Goal: Task Accomplishment & Management: Complete application form

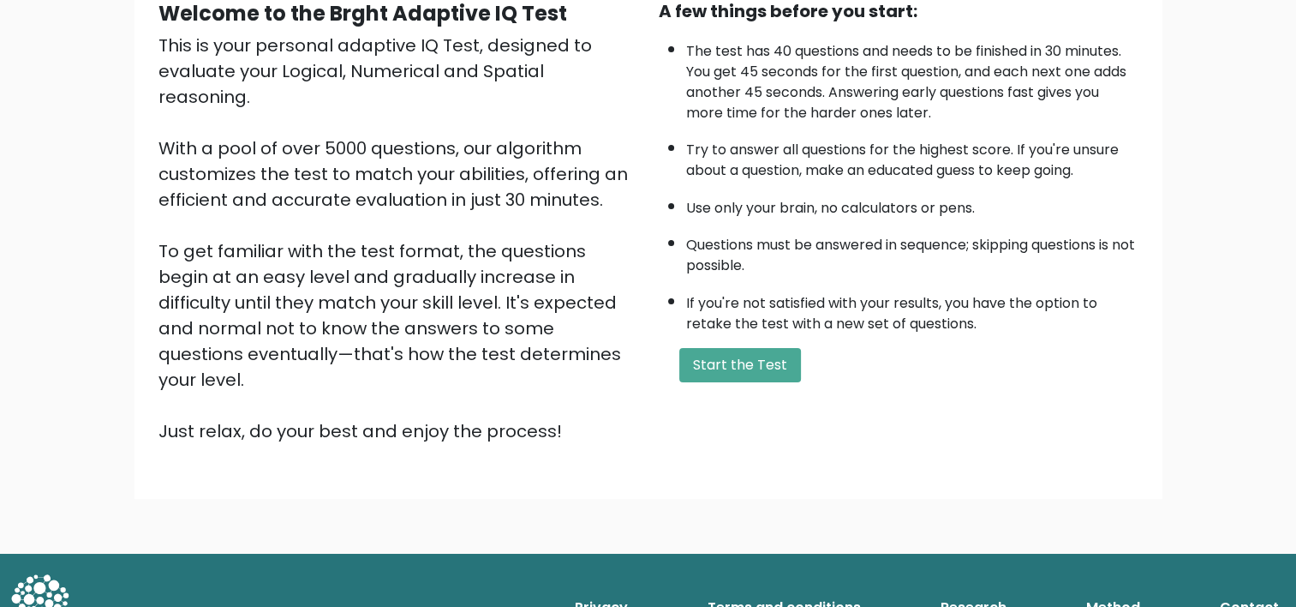
scroll to position [54, 0]
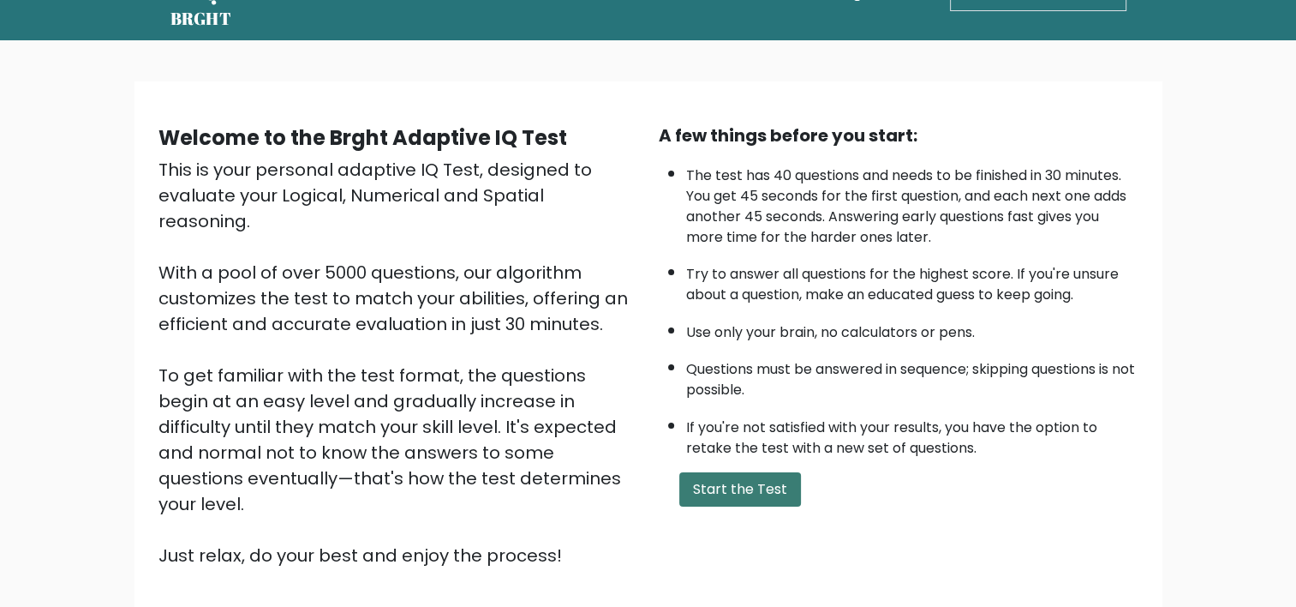
click at [720, 483] on button "Start the Test" at bounding box center [740, 489] width 122 height 34
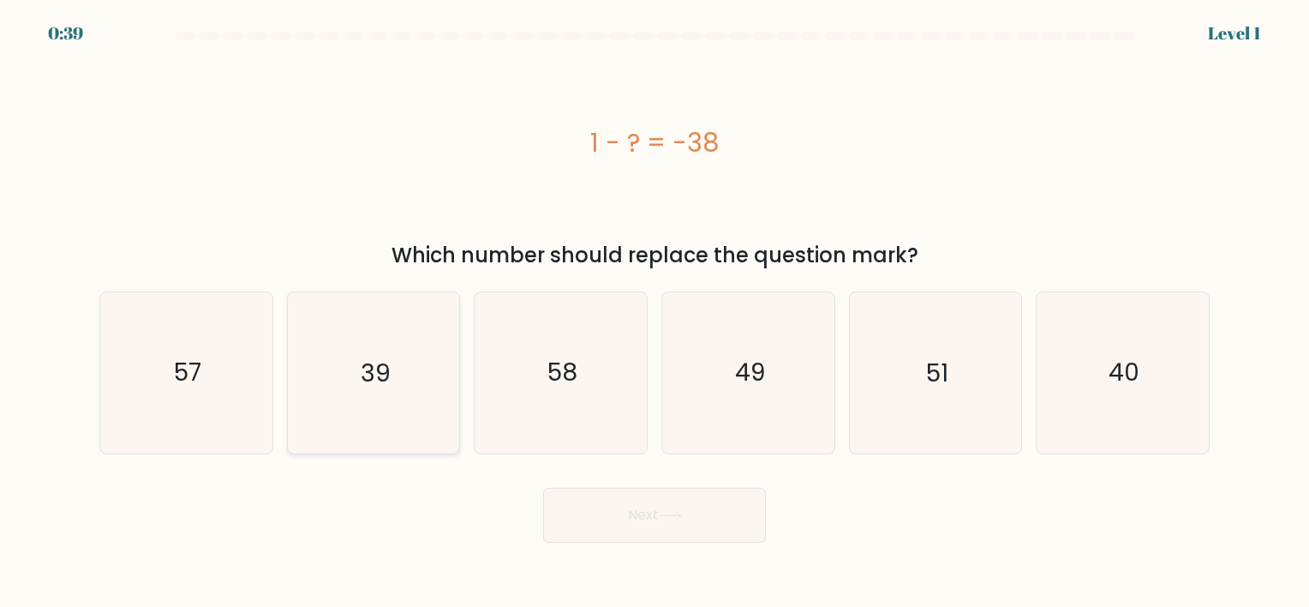
click at [397, 374] on icon "39" at bounding box center [373, 372] width 160 height 160
click at [655, 312] on input "b. 39" at bounding box center [655, 307] width 1 height 9
radio input "true"
click at [651, 521] on button "Next" at bounding box center [654, 514] width 223 height 55
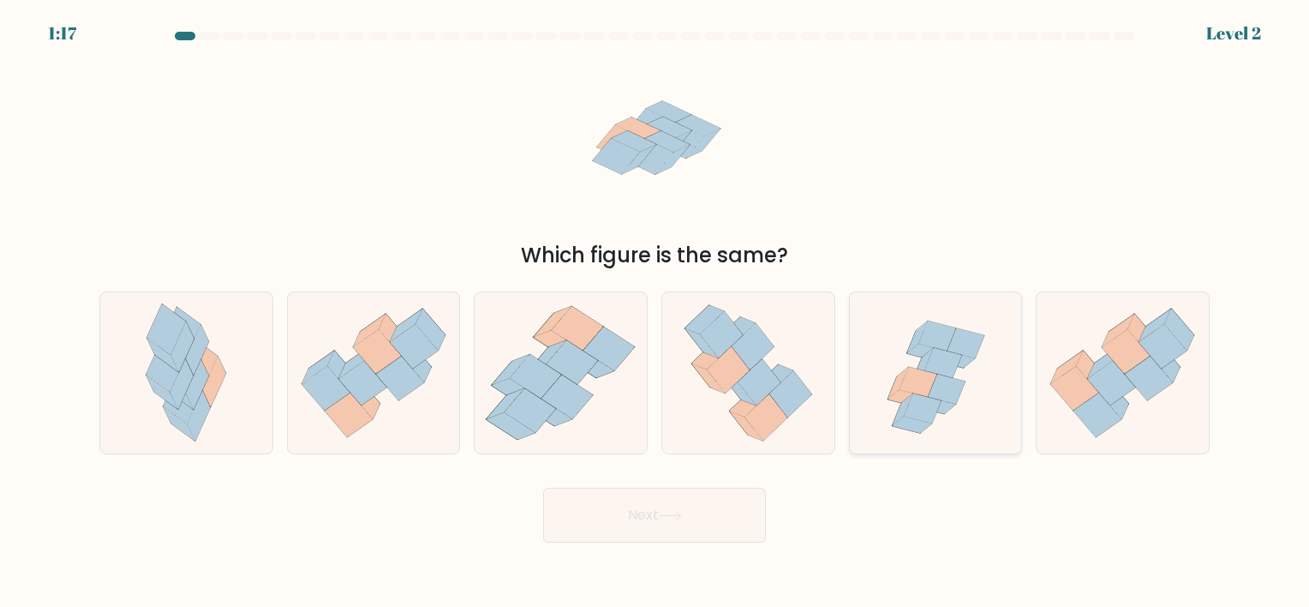
click at [935, 349] on icon at bounding box center [942, 363] width 37 height 30
click at [655, 312] on input "e." at bounding box center [655, 307] width 1 height 9
radio input "true"
click at [630, 541] on button "Next" at bounding box center [654, 514] width 223 height 55
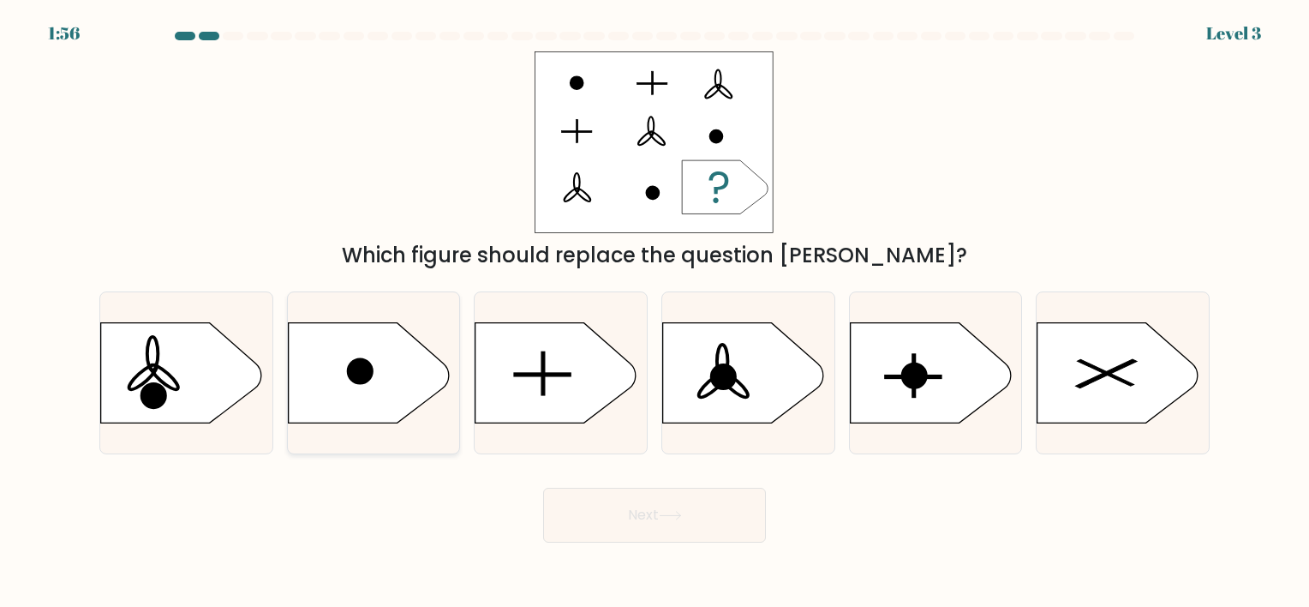
click at [298, 350] on icon at bounding box center [368, 372] width 161 height 100
click at [655, 312] on input "b." at bounding box center [655, 307] width 1 height 9
radio input "true"
click at [610, 513] on button "Next" at bounding box center [654, 514] width 223 height 55
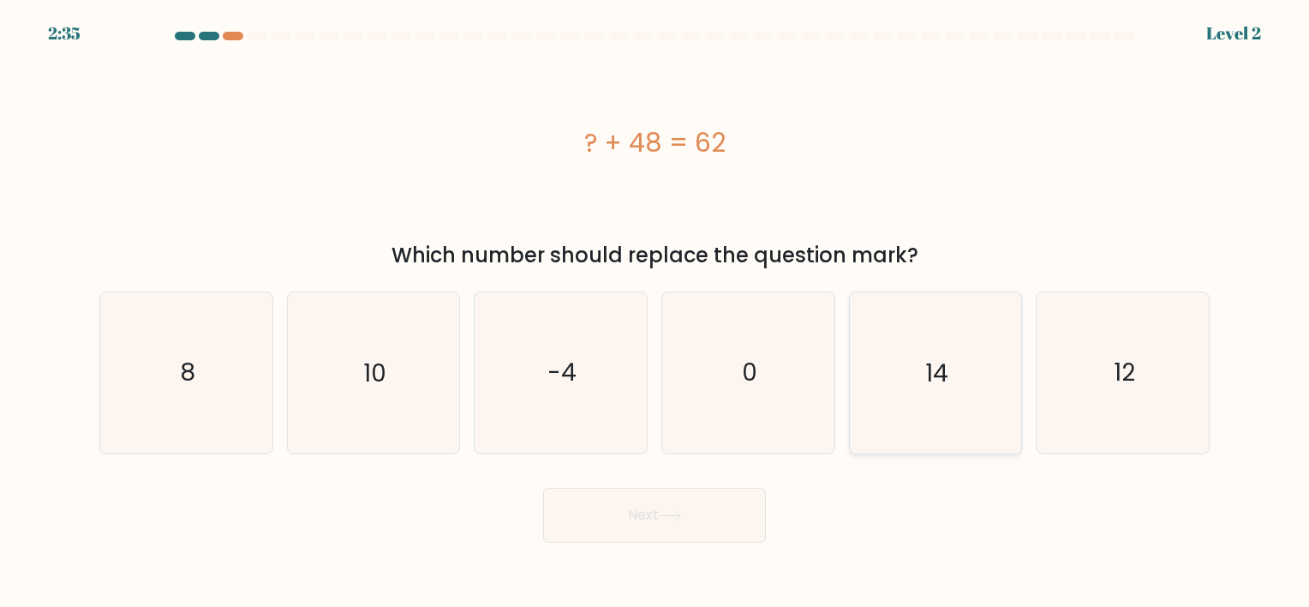
click at [949, 346] on icon "14" at bounding box center [935, 372] width 160 height 160
click at [655, 312] on input "e. 14" at bounding box center [655, 307] width 1 height 9
radio input "true"
click at [618, 516] on button "Next" at bounding box center [654, 514] width 223 height 55
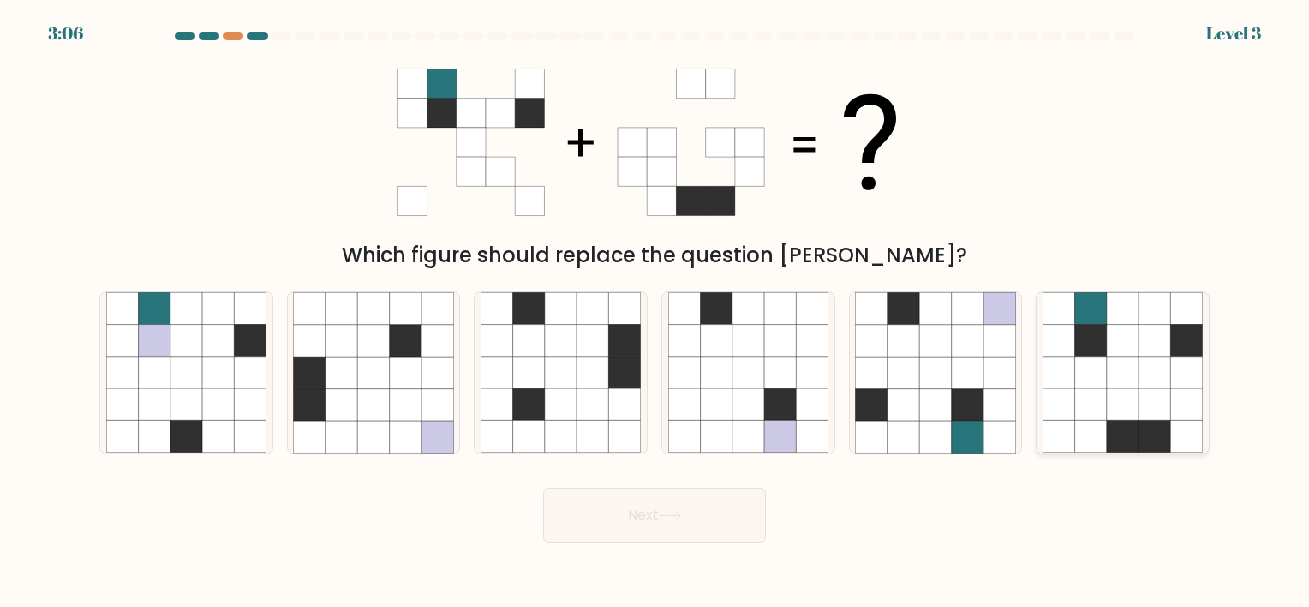
click at [1103, 356] on icon at bounding box center [1091, 372] width 32 height 32
click at [655, 312] on input "f." at bounding box center [655, 307] width 1 height 9
radio input "true"
click at [720, 513] on button "Next" at bounding box center [654, 514] width 223 height 55
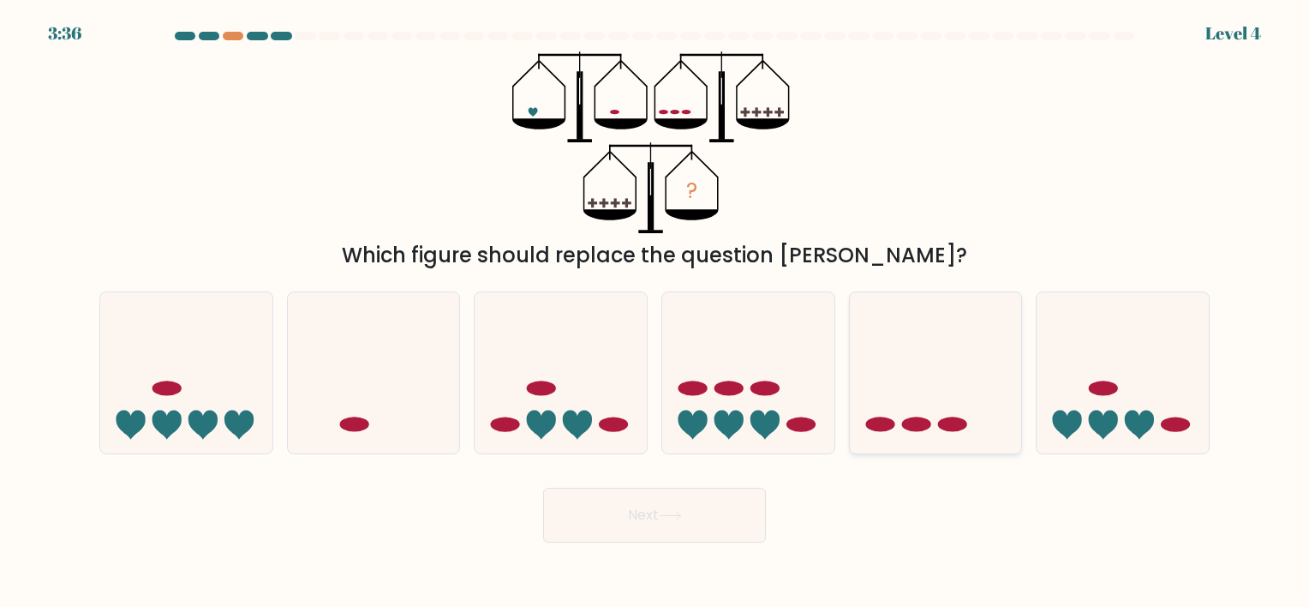
click at [929, 393] on icon at bounding box center [936, 373] width 172 height 142
click at [655, 312] on input "e." at bounding box center [655, 307] width 1 height 9
radio input "true"
click at [704, 519] on button "Next" at bounding box center [654, 514] width 223 height 55
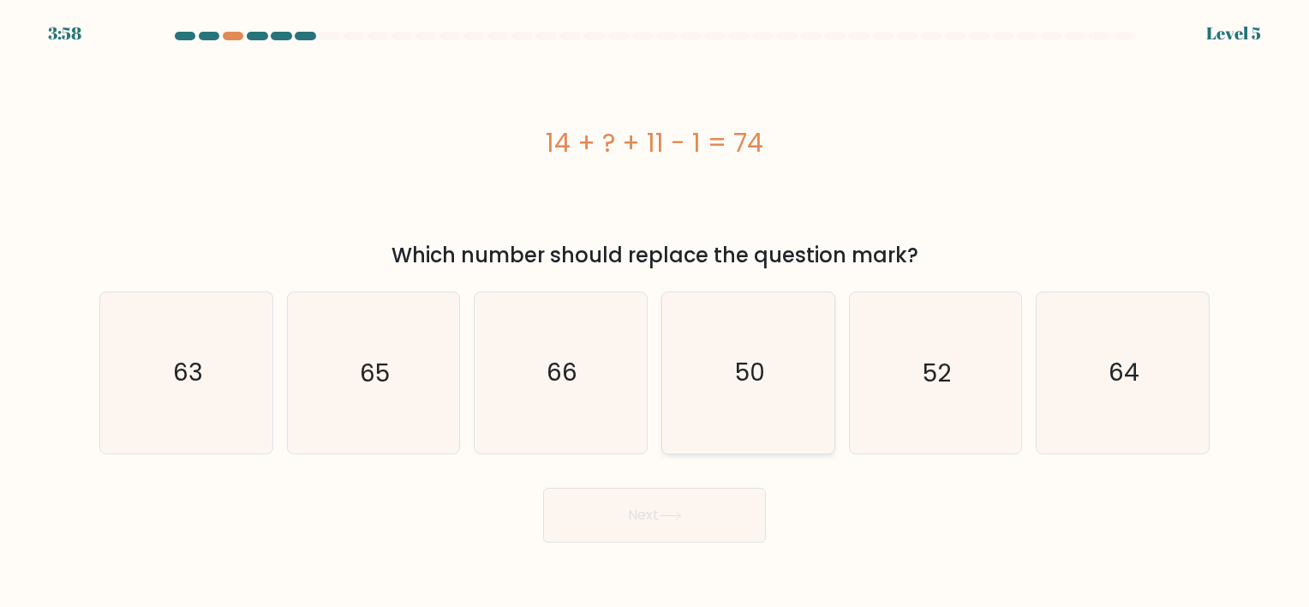
click at [726, 390] on icon "50" at bounding box center [748, 372] width 160 height 160
click at [655, 312] on input "d. 50" at bounding box center [655, 307] width 1 height 9
radio input "true"
click at [657, 517] on button "Next" at bounding box center [654, 514] width 223 height 55
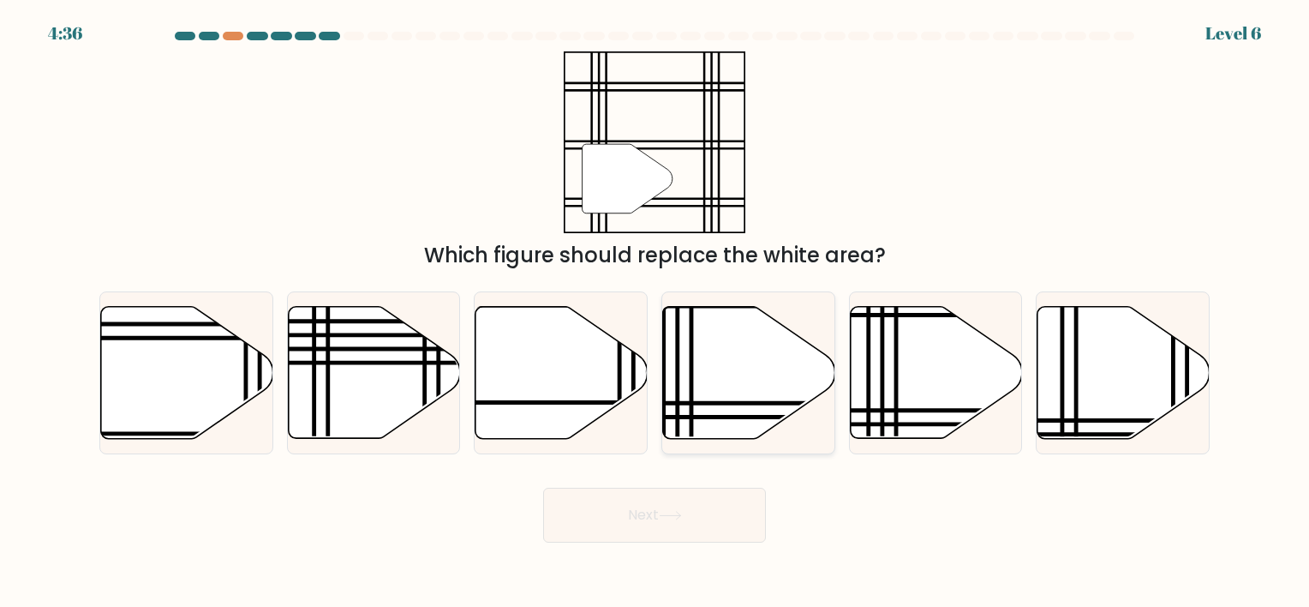
click at [730, 380] on icon at bounding box center [749, 372] width 172 height 132
click at [655, 312] on input "d." at bounding box center [655, 307] width 1 height 9
radio input "true"
click at [666, 530] on button "Next" at bounding box center [654, 514] width 223 height 55
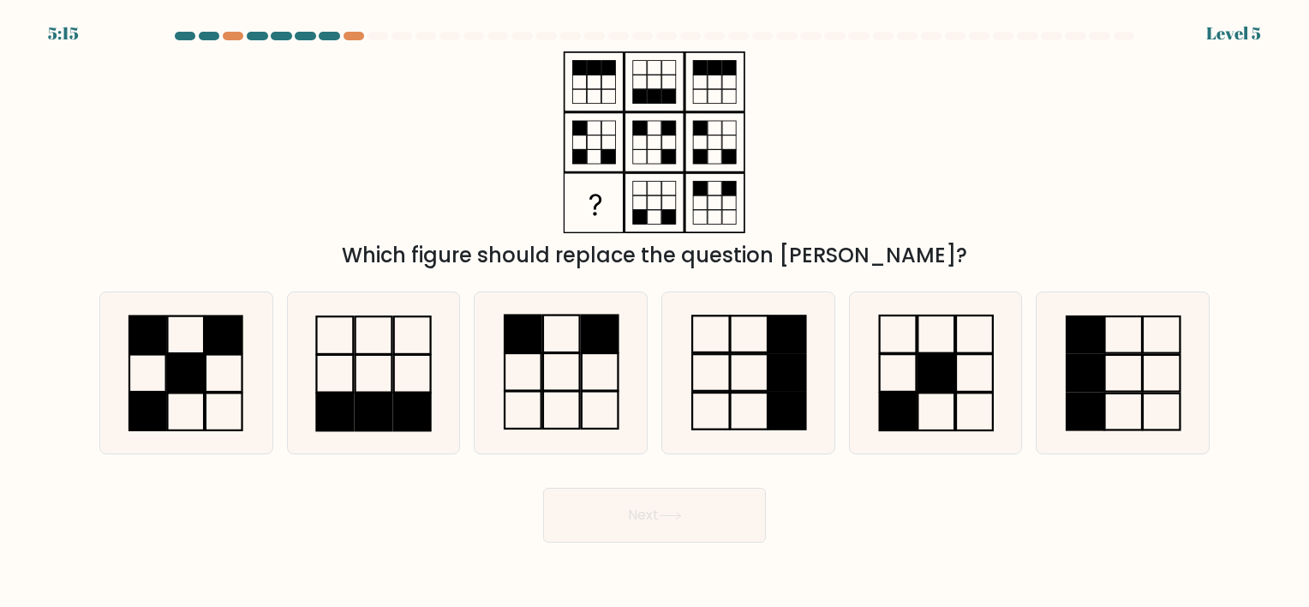
click at [355, 41] on div at bounding box center [654, 39] width 1131 height 15
click at [565, 392] on rect at bounding box center [561, 411] width 37 height 38
click at [655, 312] on input "c." at bounding box center [655, 307] width 1 height 9
radio input "true"
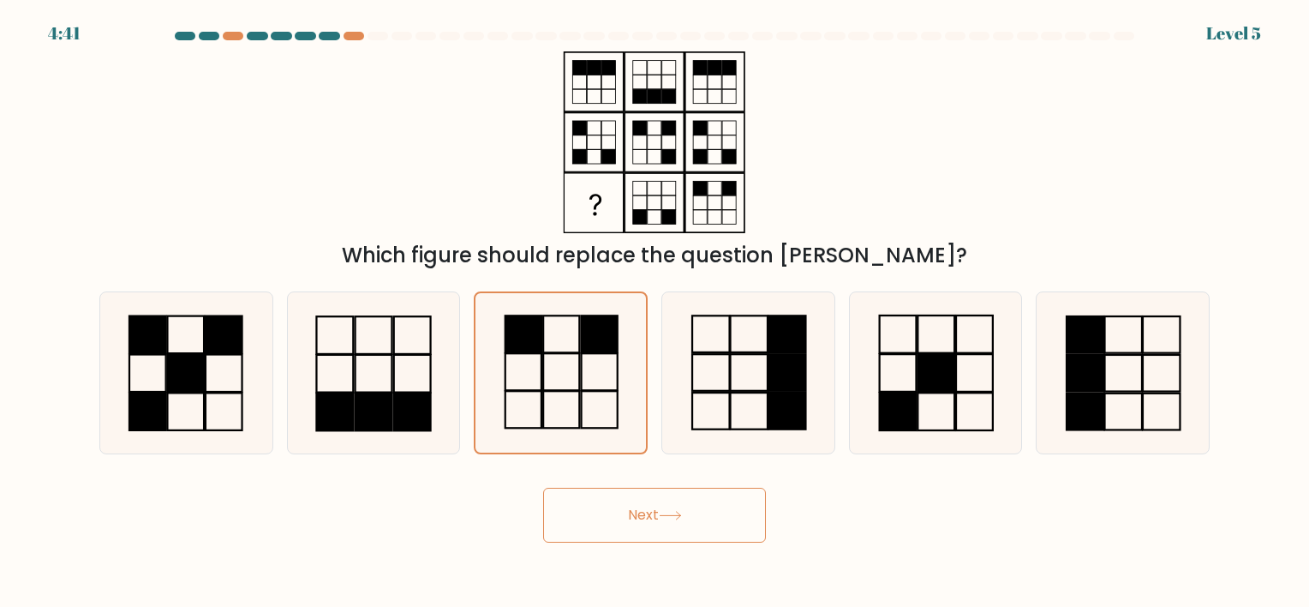
click at [607, 525] on button "Next" at bounding box center [654, 514] width 223 height 55
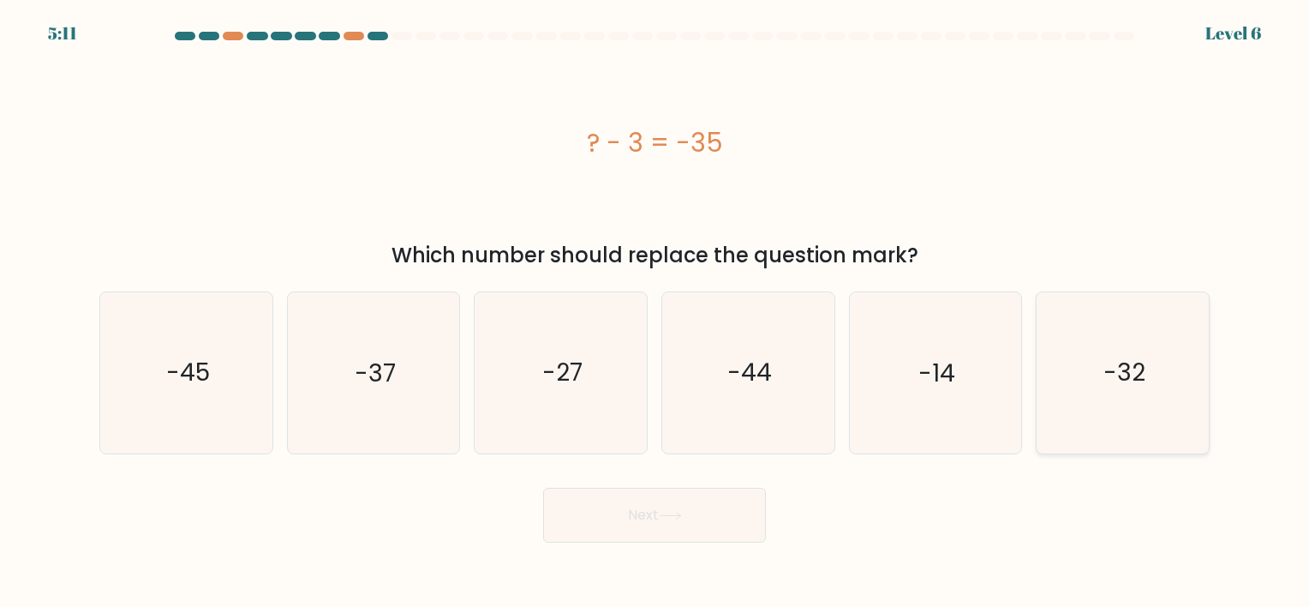
click at [1141, 355] on icon "-32" at bounding box center [1123, 372] width 160 height 160
click at [655, 312] on input "f. -32" at bounding box center [655, 307] width 1 height 9
radio input "true"
click at [585, 529] on button "Next" at bounding box center [654, 514] width 223 height 55
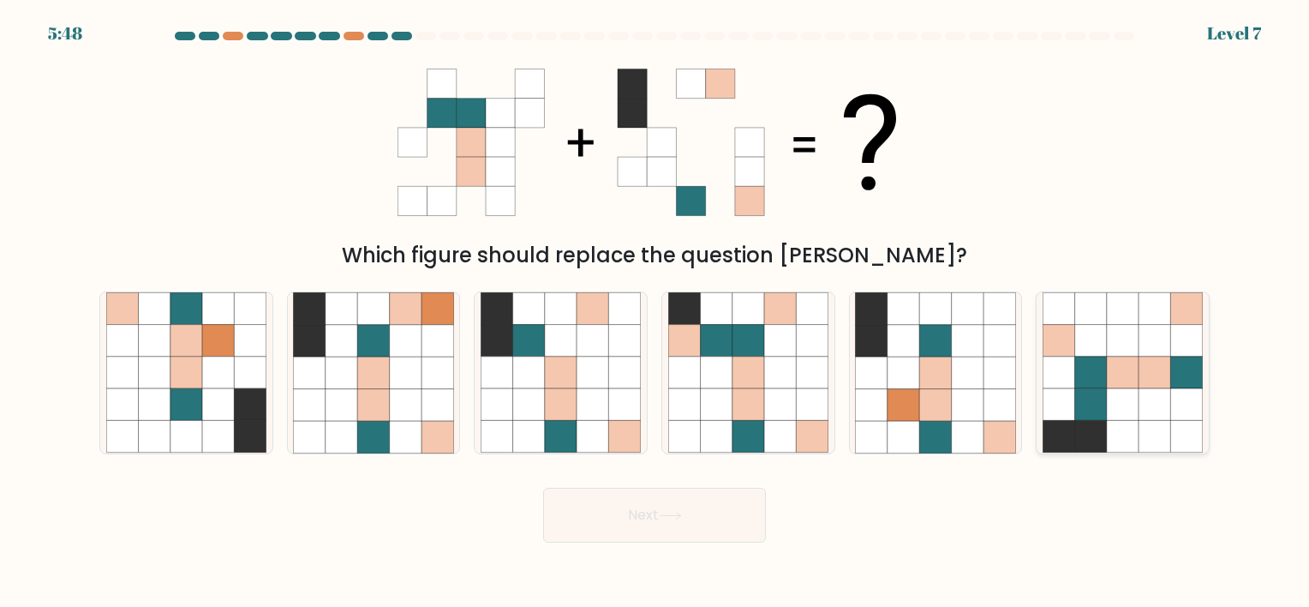
click at [1075, 394] on icon at bounding box center [1091, 405] width 32 height 32
click at [655, 312] on input "f." at bounding box center [655, 307] width 1 height 9
radio input "true"
click at [651, 511] on button "Next" at bounding box center [654, 514] width 223 height 55
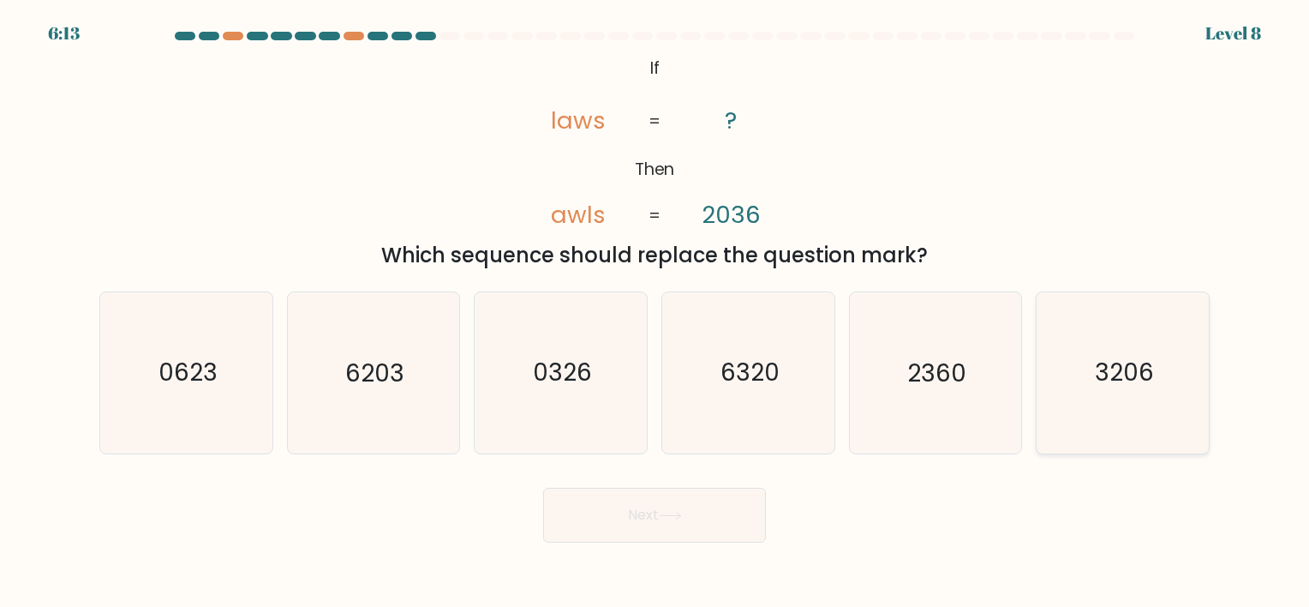
click at [1073, 408] on icon "3206" at bounding box center [1123, 372] width 160 height 160
click at [655, 312] on input "f. 3206" at bounding box center [655, 307] width 1 height 9
radio input "true"
click at [607, 519] on button "Next" at bounding box center [654, 514] width 223 height 55
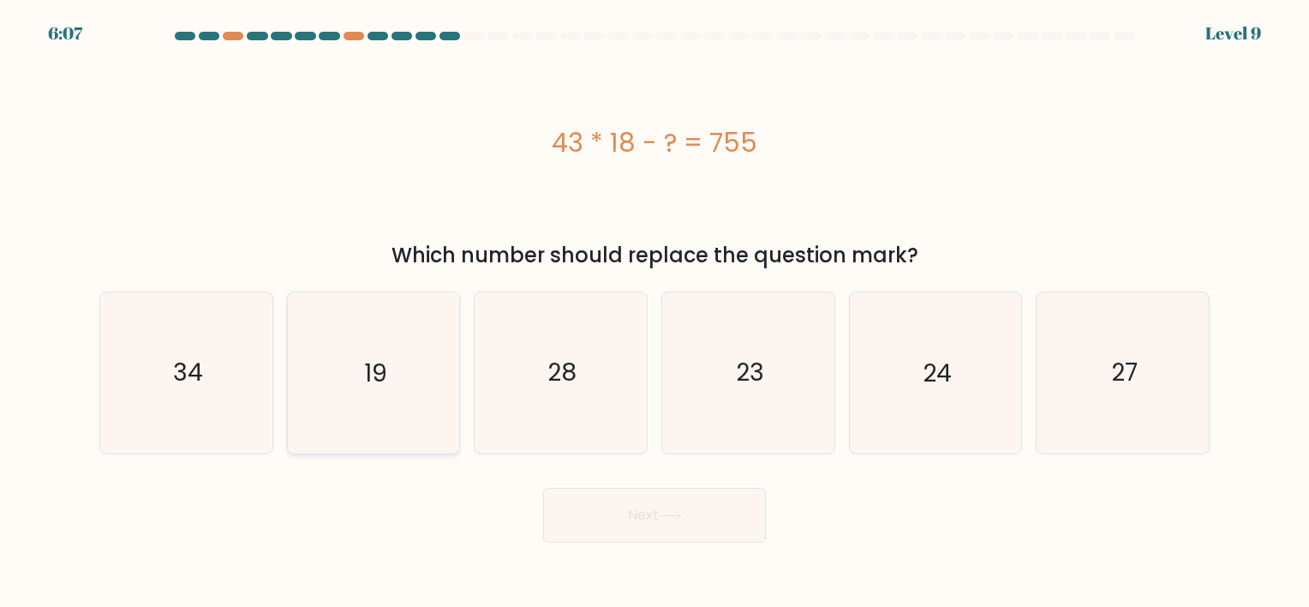
click at [377, 387] on text "19" at bounding box center [375, 372] width 22 height 33
click at [655, 312] on input "b. 19" at bounding box center [655, 307] width 1 height 9
radio input "true"
click at [618, 519] on button "Next" at bounding box center [654, 514] width 223 height 55
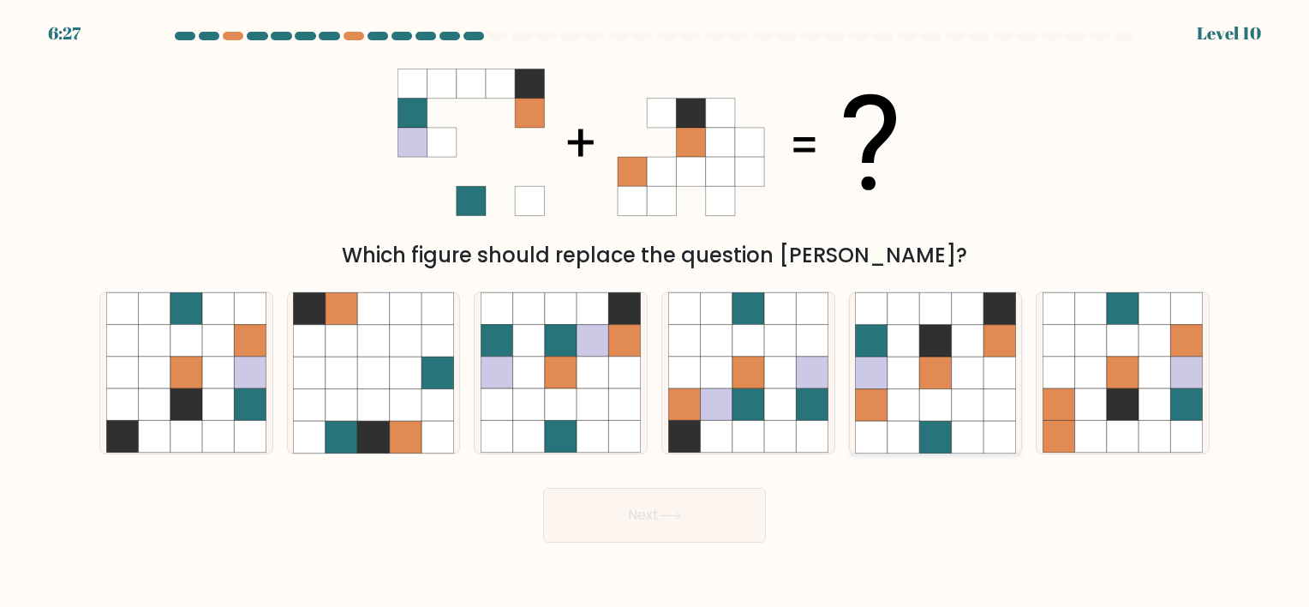
click at [976, 390] on icon at bounding box center [968, 405] width 32 height 32
click at [655, 312] on input "e." at bounding box center [655, 307] width 1 height 9
radio input "true"
click at [689, 527] on button "Next" at bounding box center [654, 514] width 223 height 55
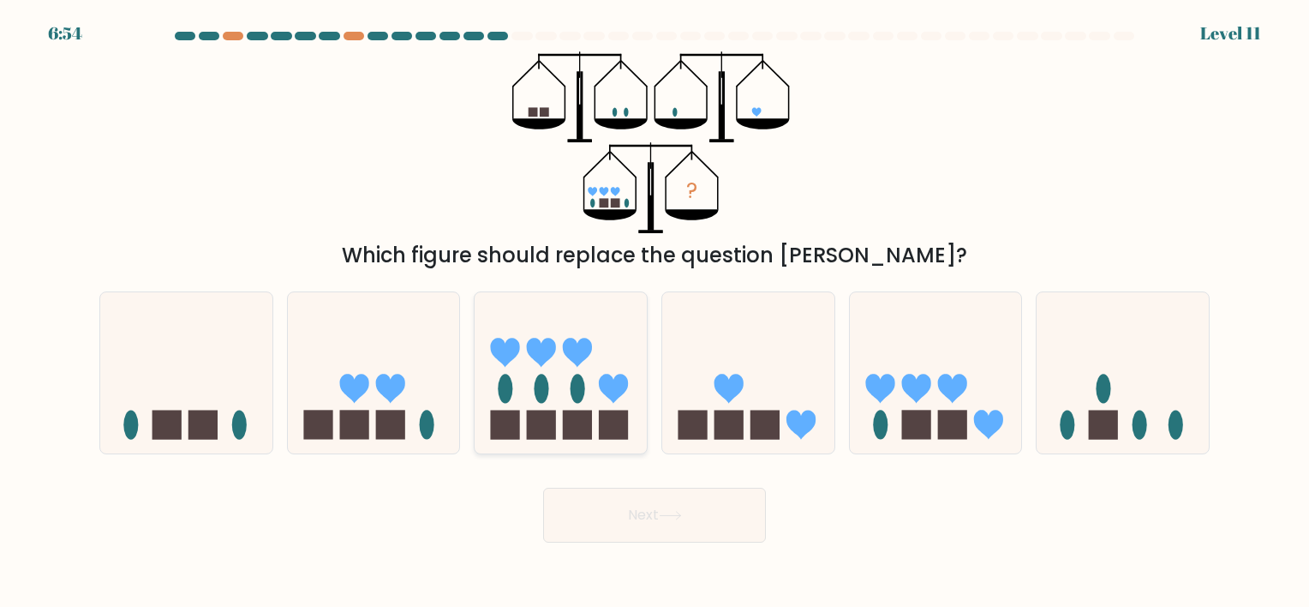
click at [550, 403] on icon at bounding box center [561, 373] width 172 height 142
click at [655, 312] on input "c." at bounding box center [655, 307] width 1 height 9
radio input "true"
click at [603, 514] on button "Next" at bounding box center [654, 514] width 223 height 55
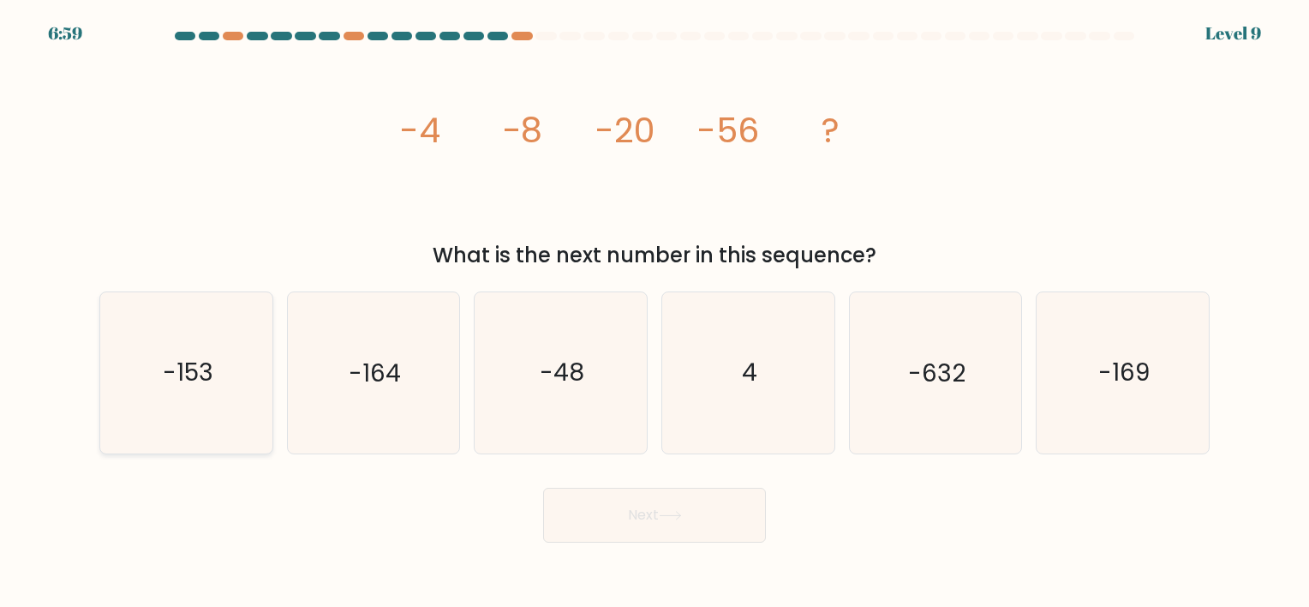
drag, startPoint x: 231, startPoint y: 404, endPoint x: 225, endPoint y: 387, distance: 18.2
click at [225, 387] on icon "-153" at bounding box center [186, 372] width 160 height 160
click at [655, 312] on input "a. -153" at bounding box center [655, 307] width 1 height 9
radio input "true"
click at [225, 387] on icon "-153" at bounding box center [186, 372] width 158 height 158
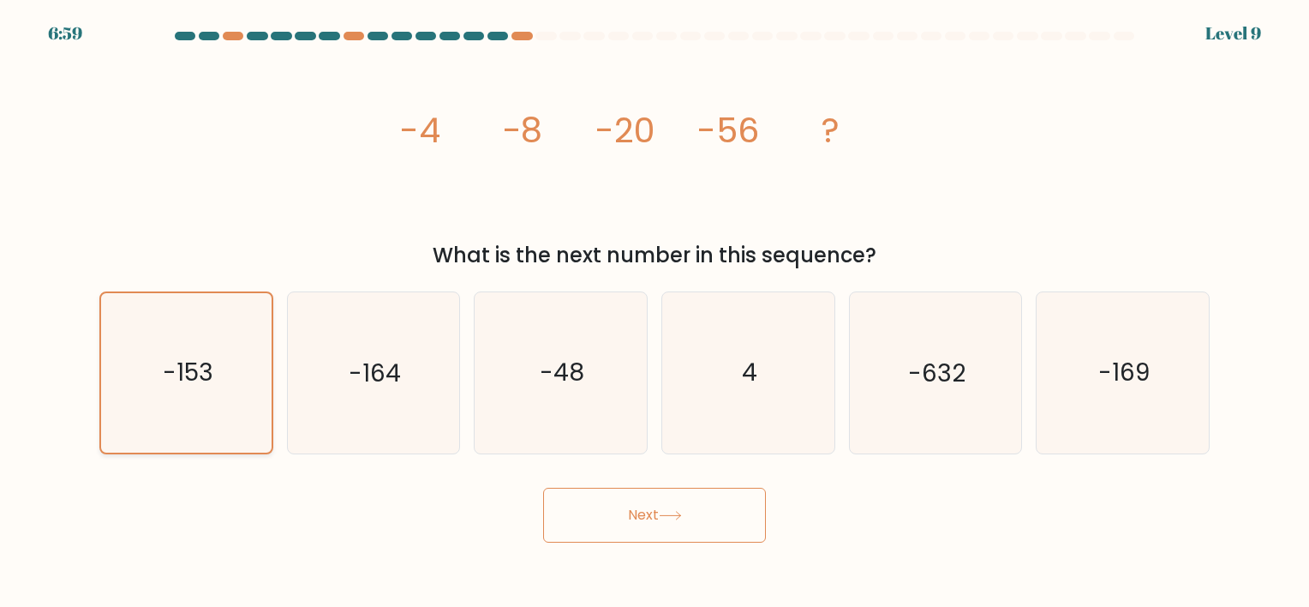
click at [655, 312] on input "a. -153" at bounding box center [655, 307] width 1 height 9
click at [589, 534] on button "Next" at bounding box center [654, 514] width 223 height 55
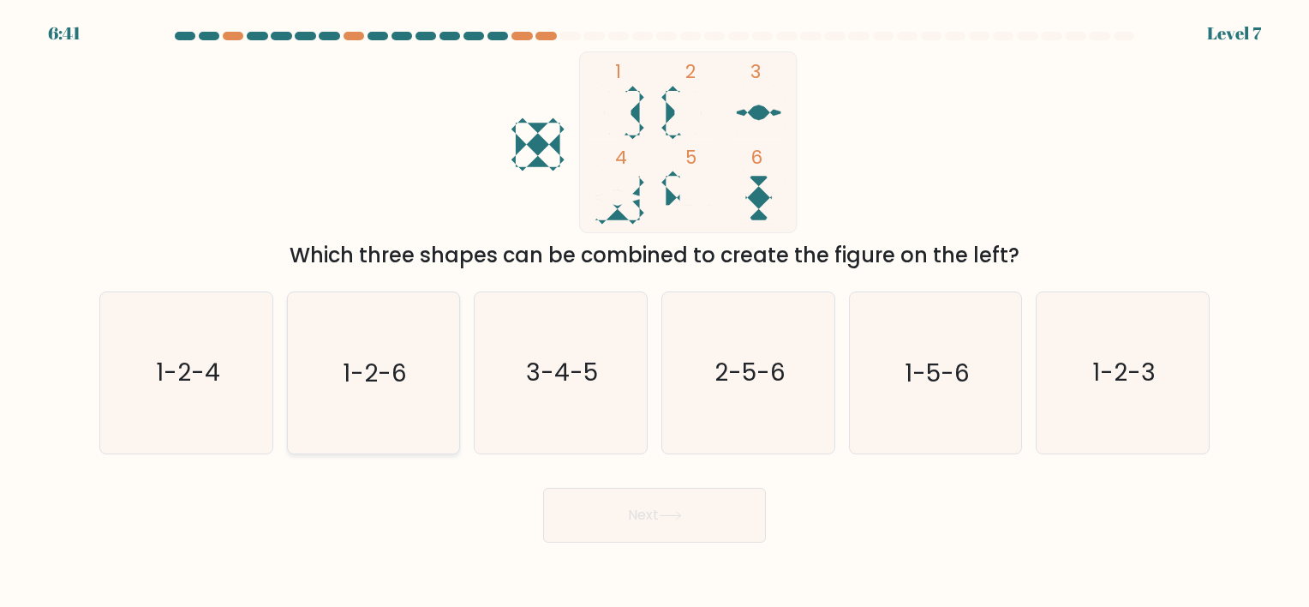
click at [370, 367] on text "1-2-6" at bounding box center [375, 372] width 64 height 33
click at [655, 312] on input "b. 1-2-6" at bounding box center [655, 307] width 1 height 9
radio input "true"
click at [624, 518] on button "Next" at bounding box center [654, 514] width 223 height 55
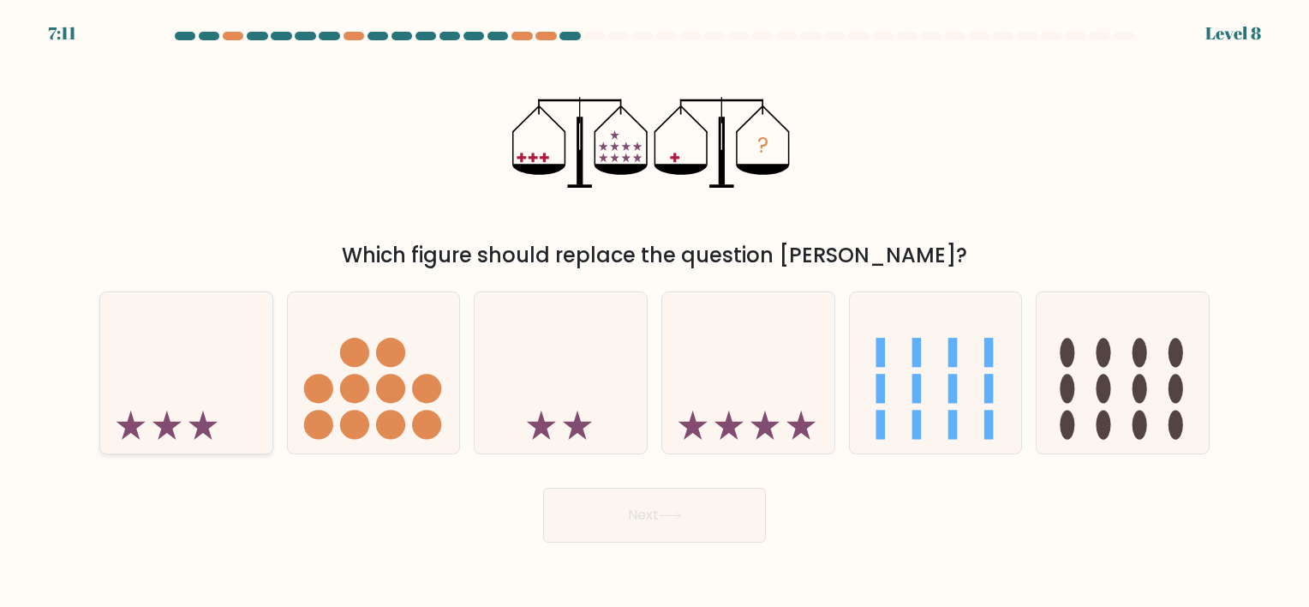
click at [164, 375] on icon at bounding box center [186, 373] width 172 height 142
click at [655, 312] on input "a." at bounding box center [655, 307] width 1 height 9
radio input "true"
click at [590, 522] on button "Next" at bounding box center [654, 514] width 223 height 55
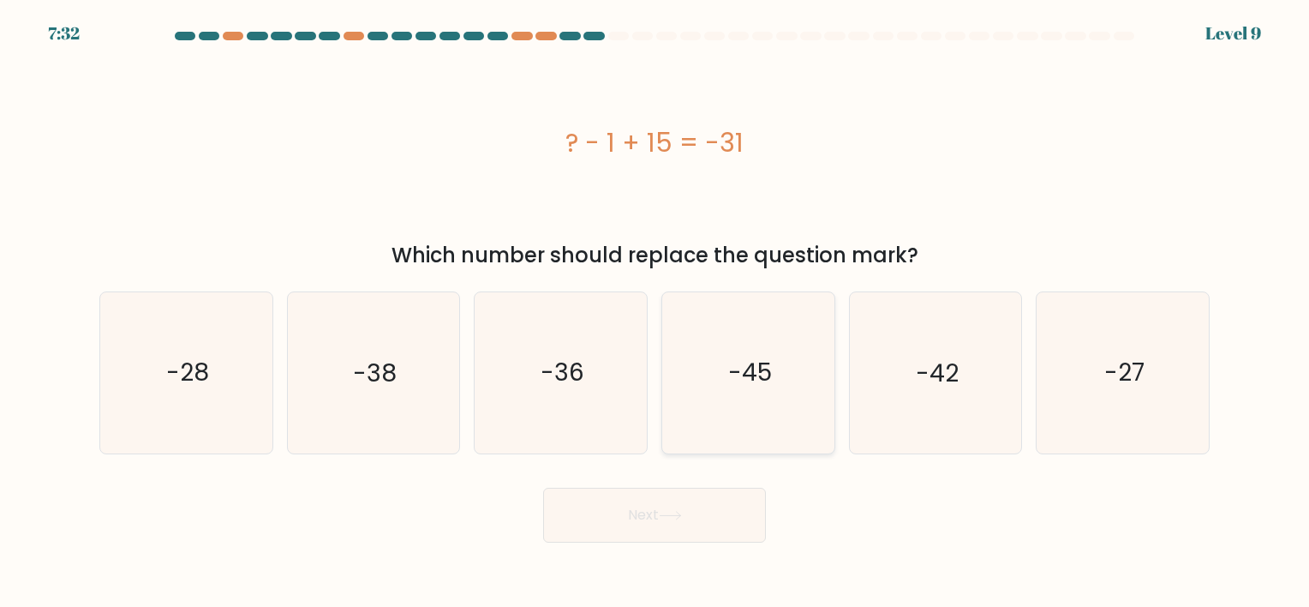
click at [720, 374] on icon "-45" at bounding box center [748, 372] width 160 height 160
click at [655, 312] on input "d. -45" at bounding box center [655, 307] width 1 height 9
radio input "true"
click at [640, 517] on button "Next" at bounding box center [654, 514] width 223 height 55
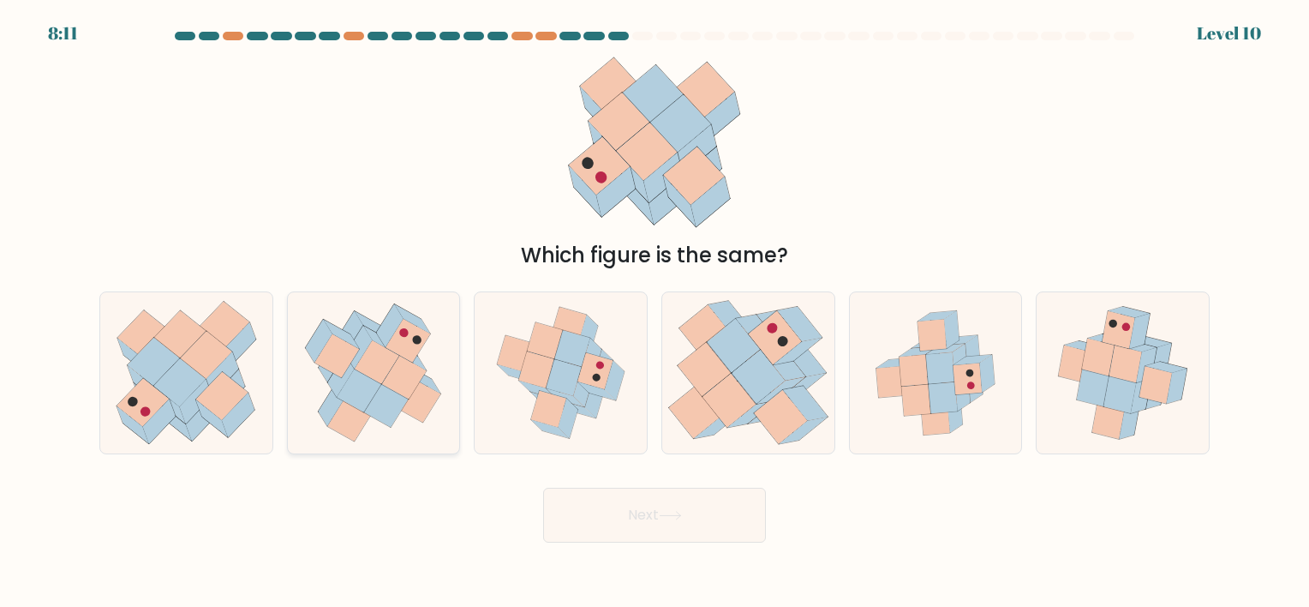
click at [425, 428] on icon at bounding box center [372, 372] width 165 height 160
click at [655, 312] on input "b." at bounding box center [655, 307] width 1 height 9
radio input "true"
click at [601, 514] on button "Next" at bounding box center [654, 514] width 223 height 55
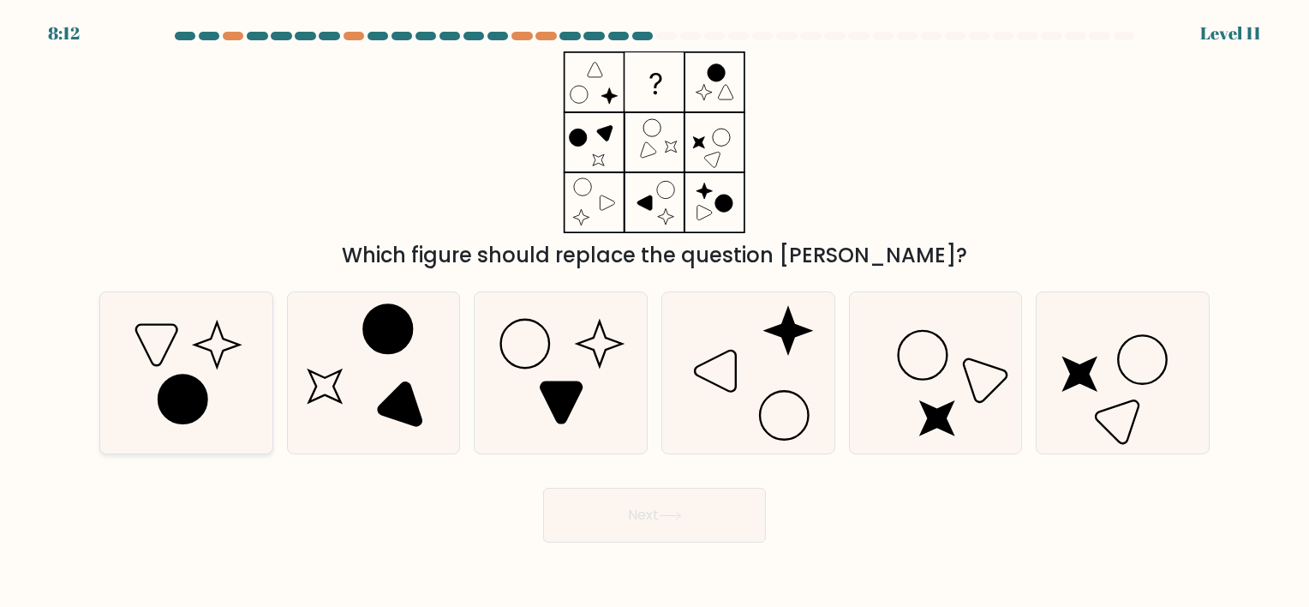
click at [239, 353] on icon at bounding box center [186, 372] width 160 height 160
click at [655, 312] on input "a." at bounding box center [655, 307] width 1 height 9
radio input "true"
click at [696, 524] on button "Next" at bounding box center [654, 514] width 223 height 55
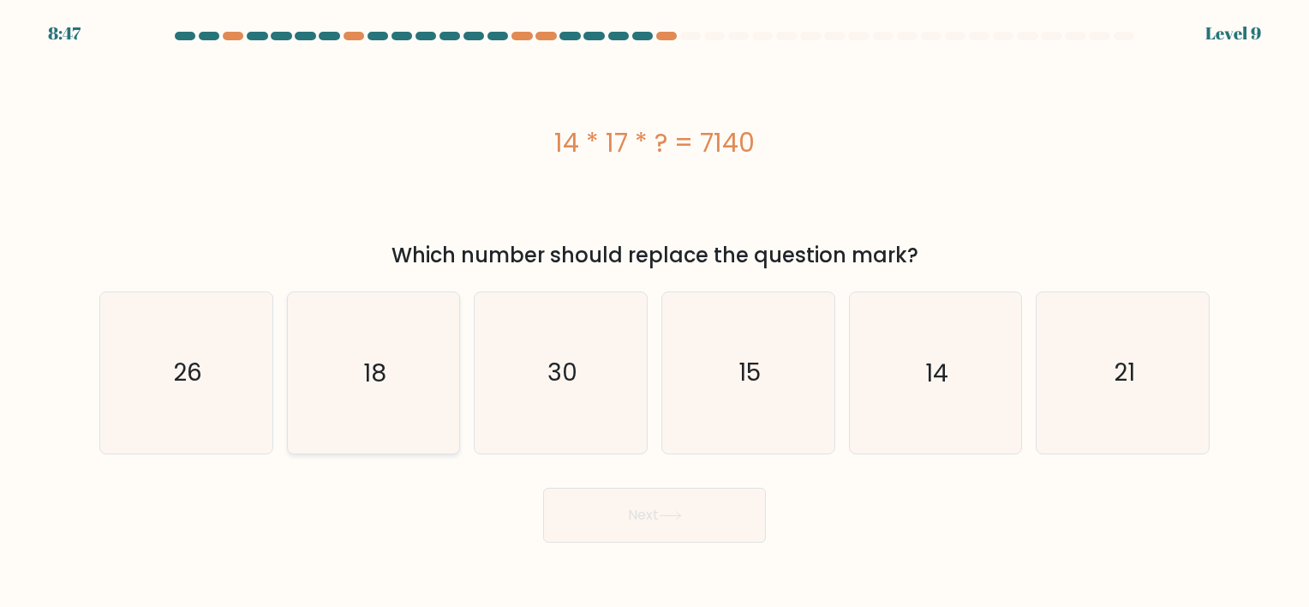
click at [389, 421] on icon "18" at bounding box center [373, 372] width 160 height 160
click at [655, 312] on input "b. 18" at bounding box center [655, 307] width 1 height 9
radio input "true"
click at [655, 521] on button "Next" at bounding box center [654, 514] width 223 height 55
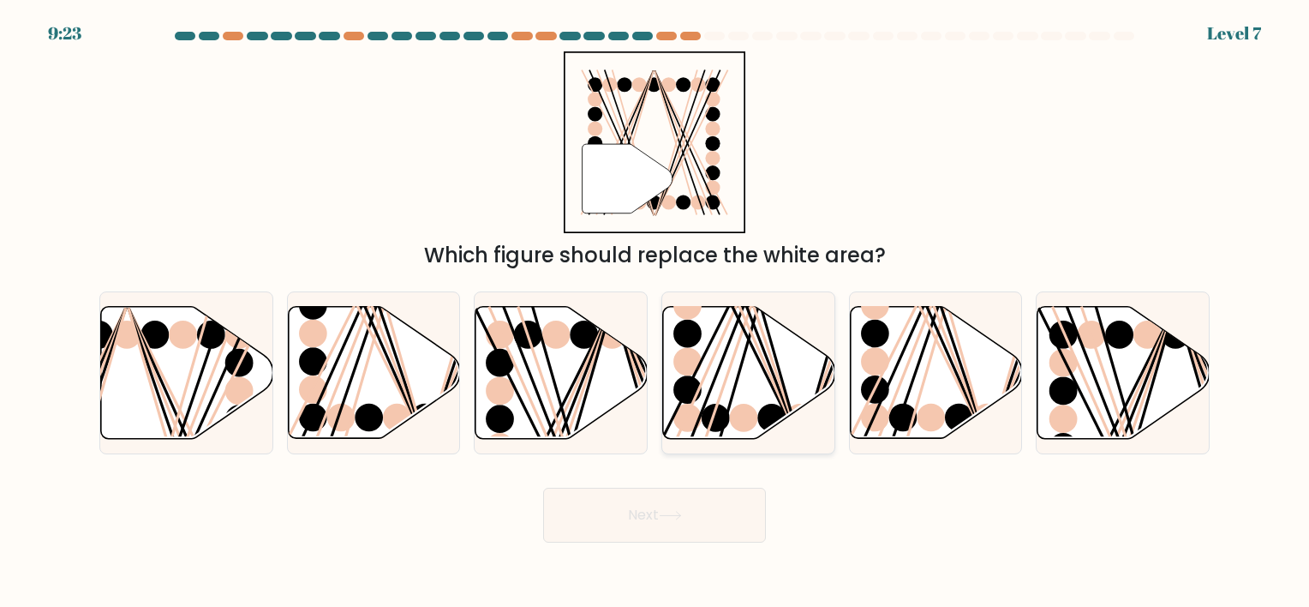
click at [746, 352] on icon at bounding box center [749, 372] width 172 height 132
click at [655, 312] on input "d." at bounding box center [655, 307] width 1 height 9
radio input "true"
click at [359, 368] on icon at bounding box center [374, 372] width 172 height 132
click at [655, 312] on input "b." at bounding box center [655, 307] width 1 height 9
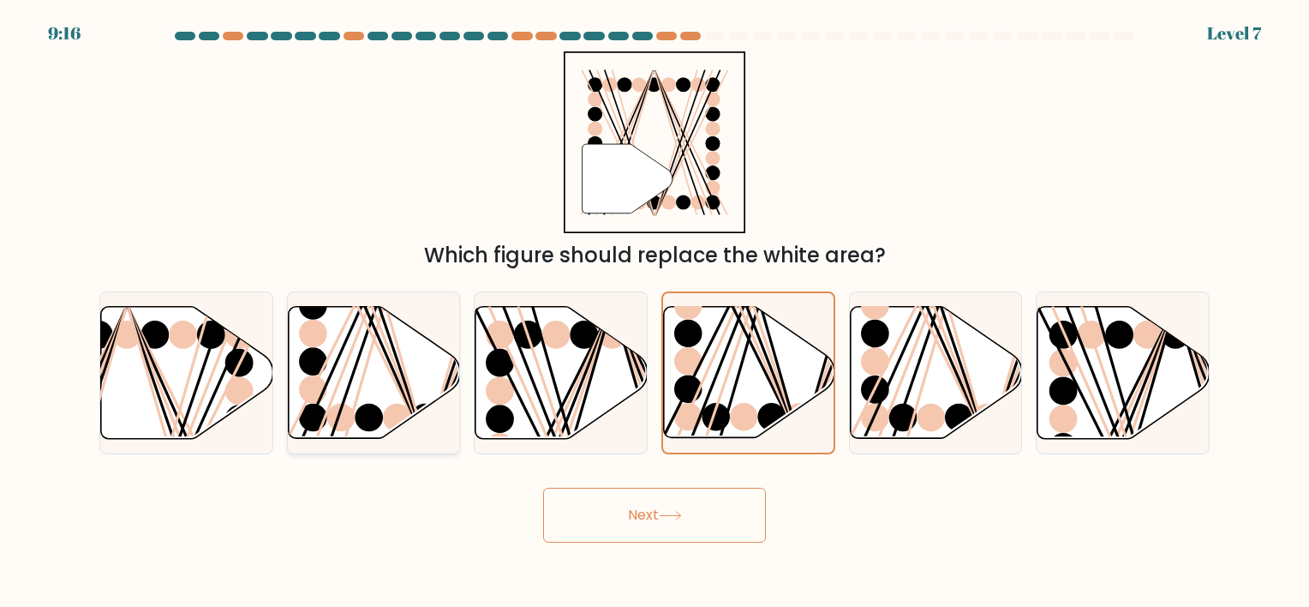
radio input "true"
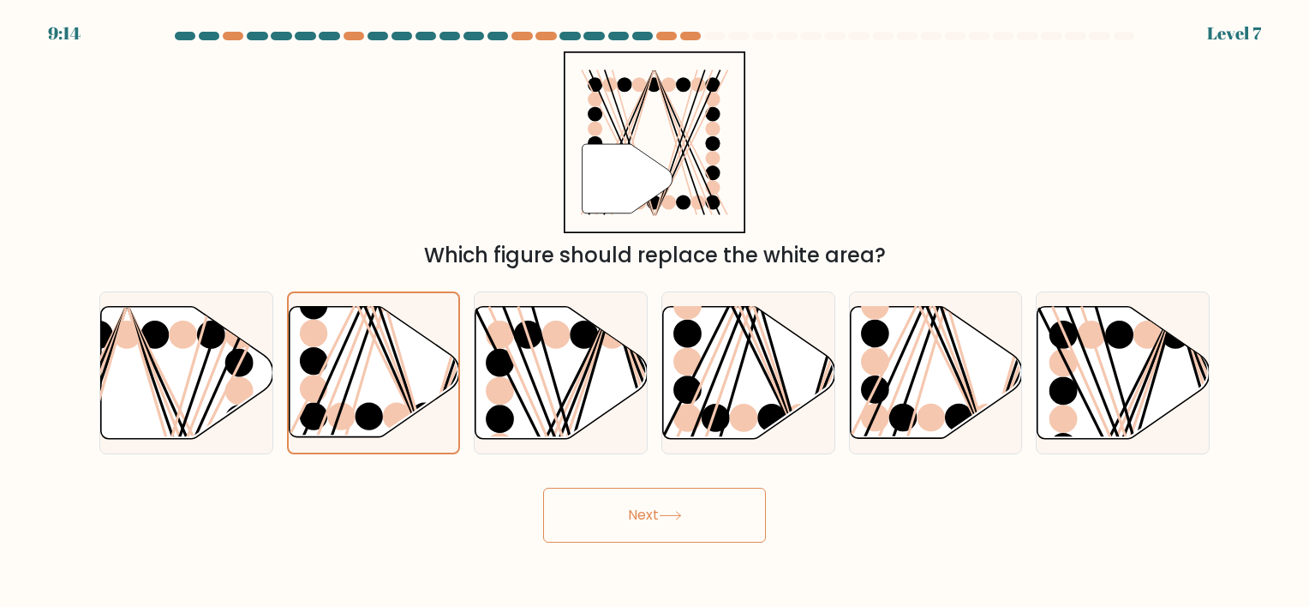
click at [621, 504] on button "Next" at bounding box center [654, 514] width 223 height 55
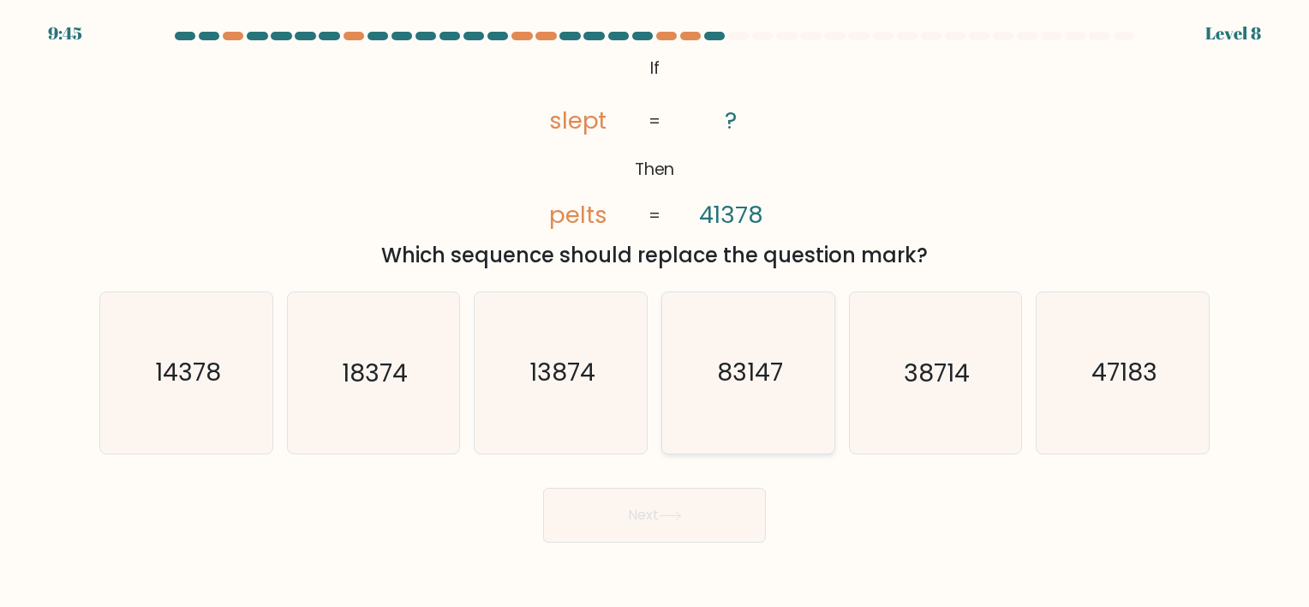
click at [771, 374] on text "83147" at bounding box center [750, 372] width 66 height 33
click at [655, 312] on input "d. 83147" at bounding box center [655, 307] width 1 height 9
radio input "true"
click at [714, 517] on button "Next" at bounding box center [654, 514] width 223 height 55
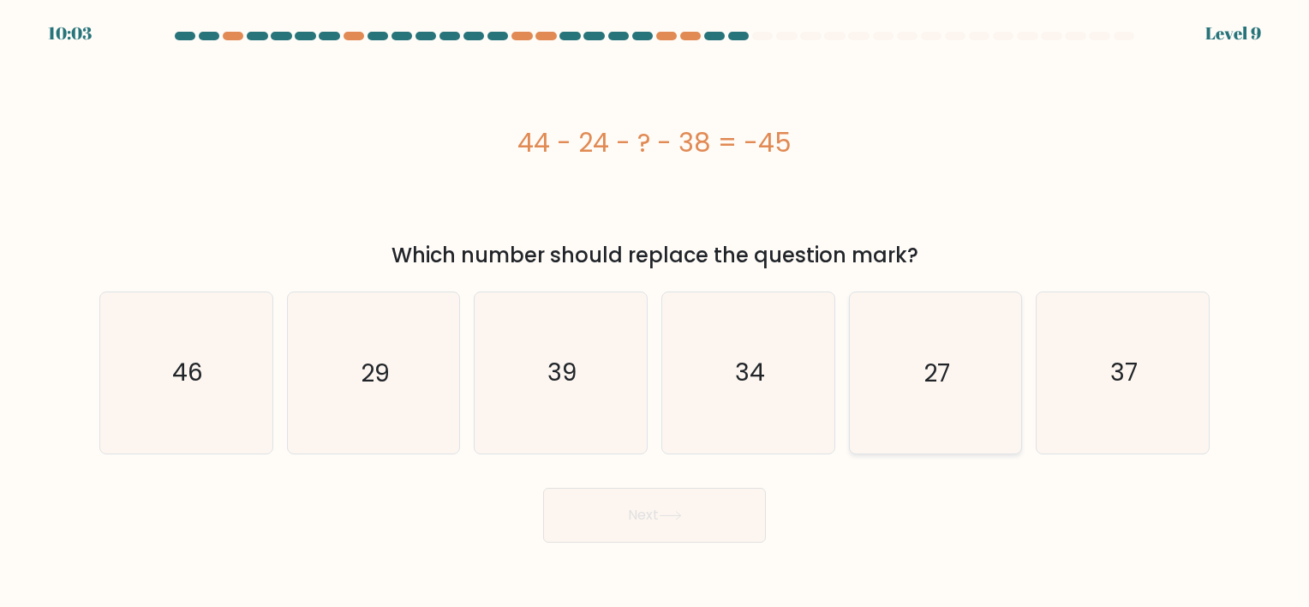
click at [922, 384] on icon "27" at bounding box center [935, 372] width 160 height 160
click at [655, 312] on input "e. 27" at bounding box center [655, 307] width 1 height 9
radio input "true"
click at [655, 511] on button "Next" at bounding box center [654, 514] width 223 height 55
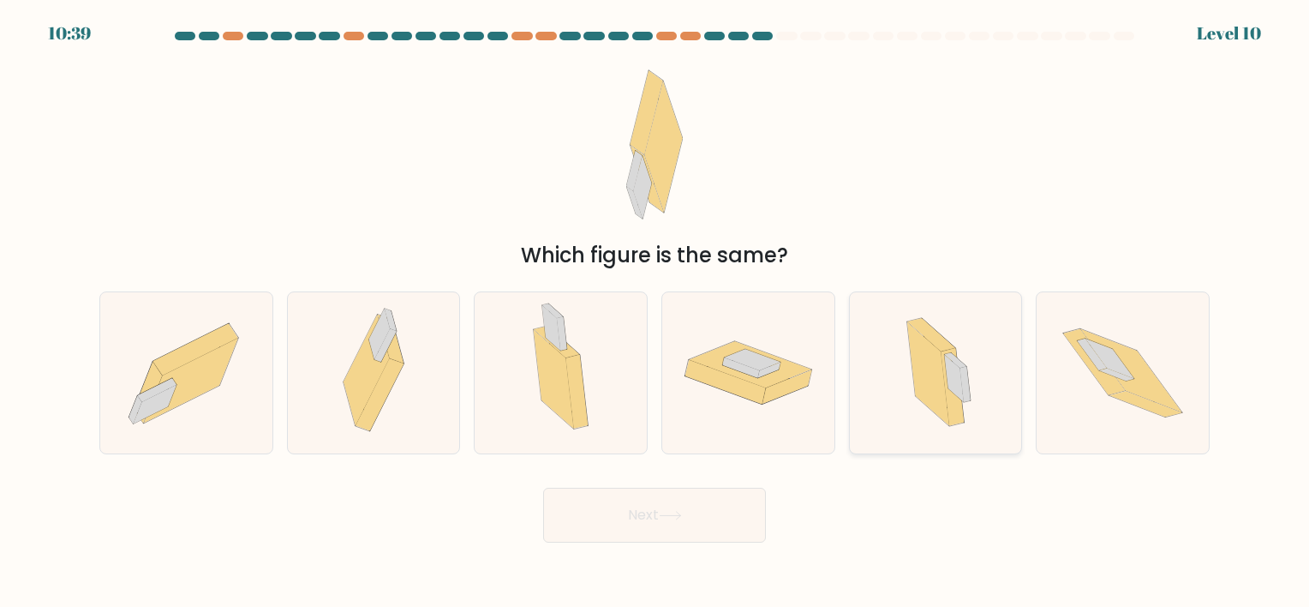
click at [926, 376] on icon at bounding box center [928, 375] width 42 height 104
click at [655, 312] on input "e." at bounding box center [655, 307] width 1 height 9
radio input "true"
click at [713, 535] on button "Next" at bounding box center [654, 514] width 223 height 55
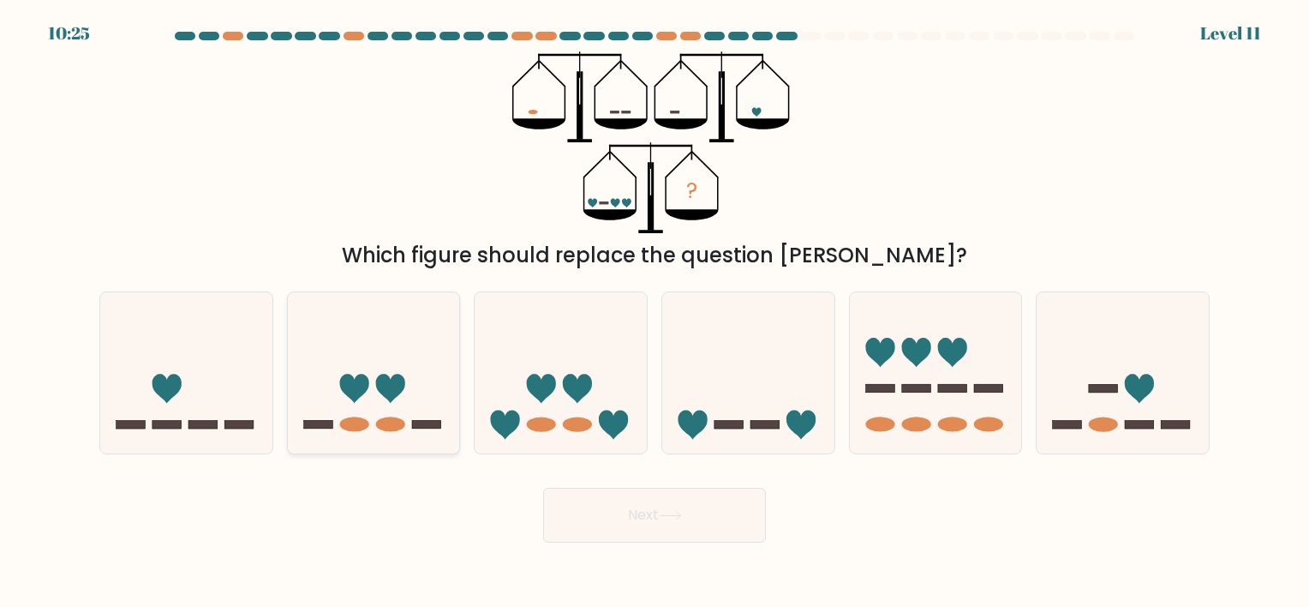
click at [408, 400] on icon at bounding box center [374, 373] width 172 height 142
click at [655, 312] on input "b." at bounding box center [655, 307] width 1 height 9
radio input "true"
click at [623, 502] on button "Next" at bounding box center [654, 514] width 223 height 55
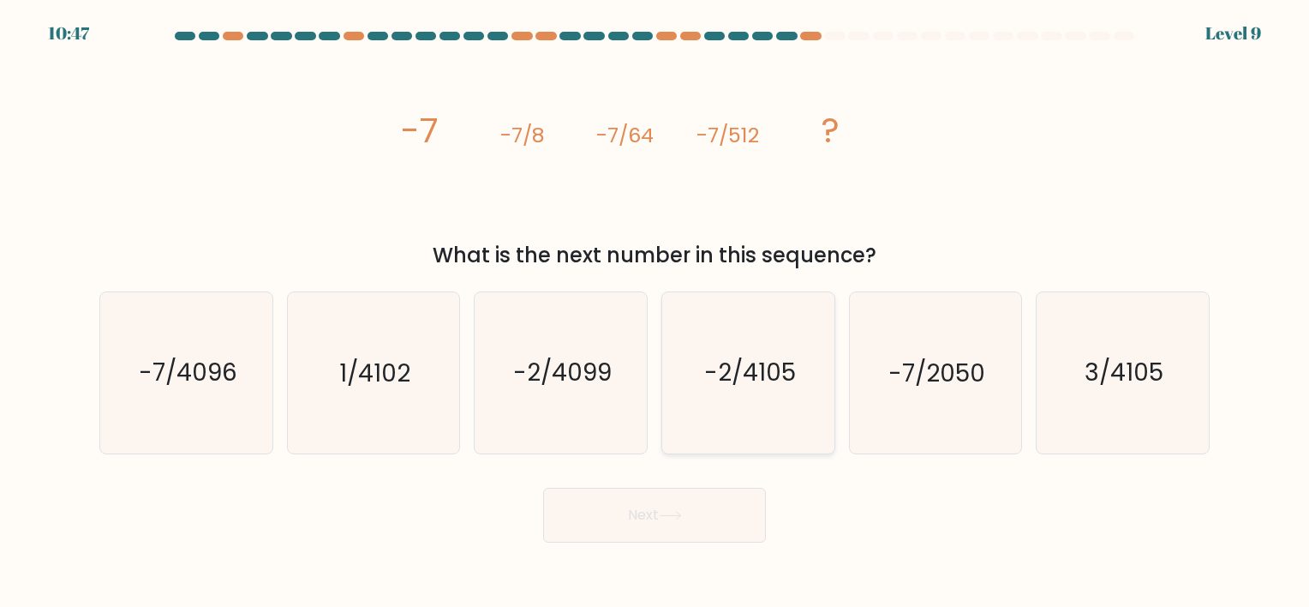
click at [759, 430] on icon "-2/4105" at bounding box center [748, 372] width 160 height 160
click at [655, 312] on input "d. -2/4105" at bounding box center [655, 307] width 1 height 9
radio input "true"
click at [615, 412] on icon "-2/4099" at bounding box center [561, 372] width 160 height 160
click at [655, 312] on input "c. -2/4099" at bounding box center [655, 307] width 1 height 9
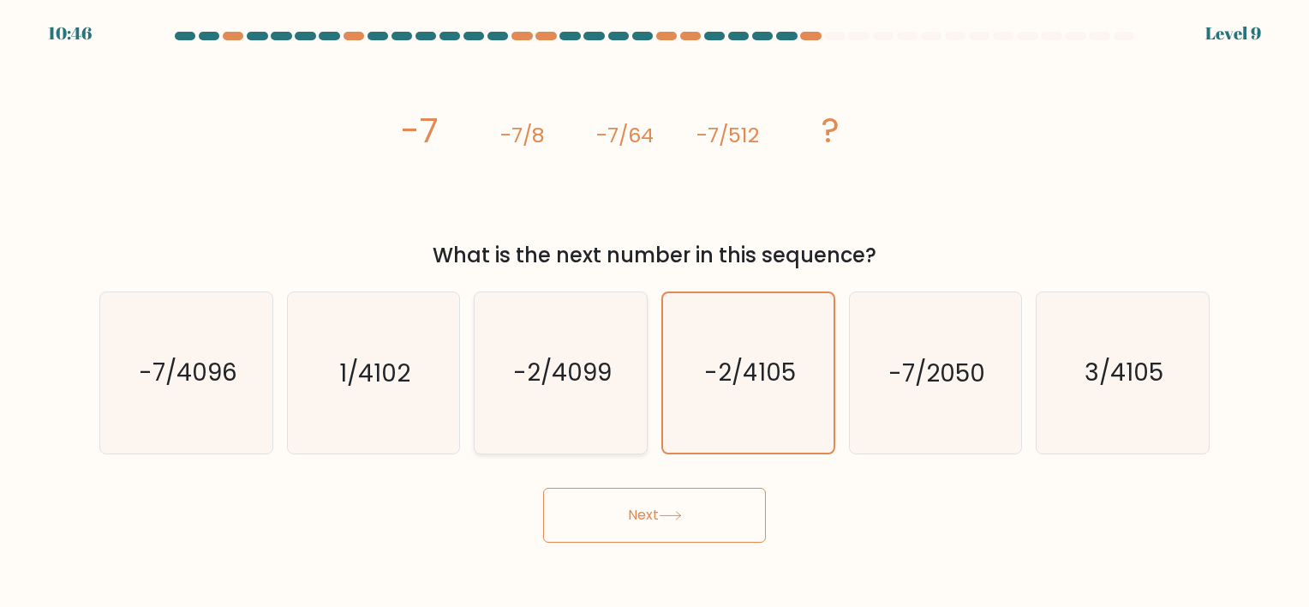
radio input "true"
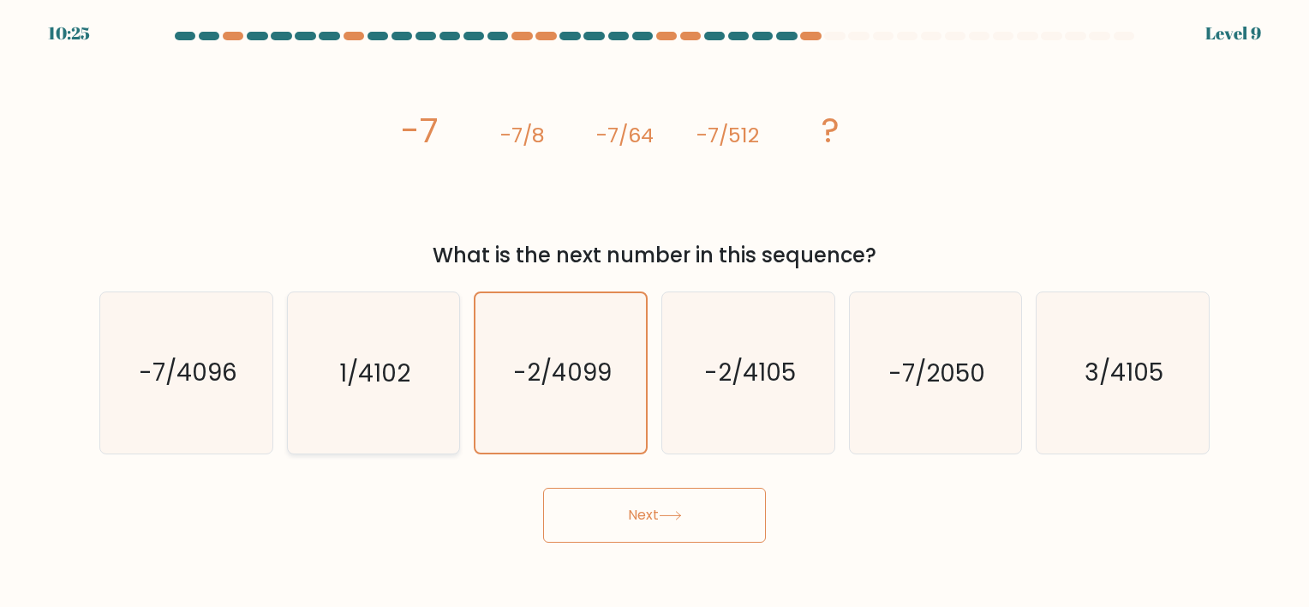
click at [439, 394] on icon "1/4102" at bounding box center [373, 372] width 160 height 160
click at [655, 312] on input "b. 1/4102" at bounding box center [655, 307] width 1 height 9
radio input "true"
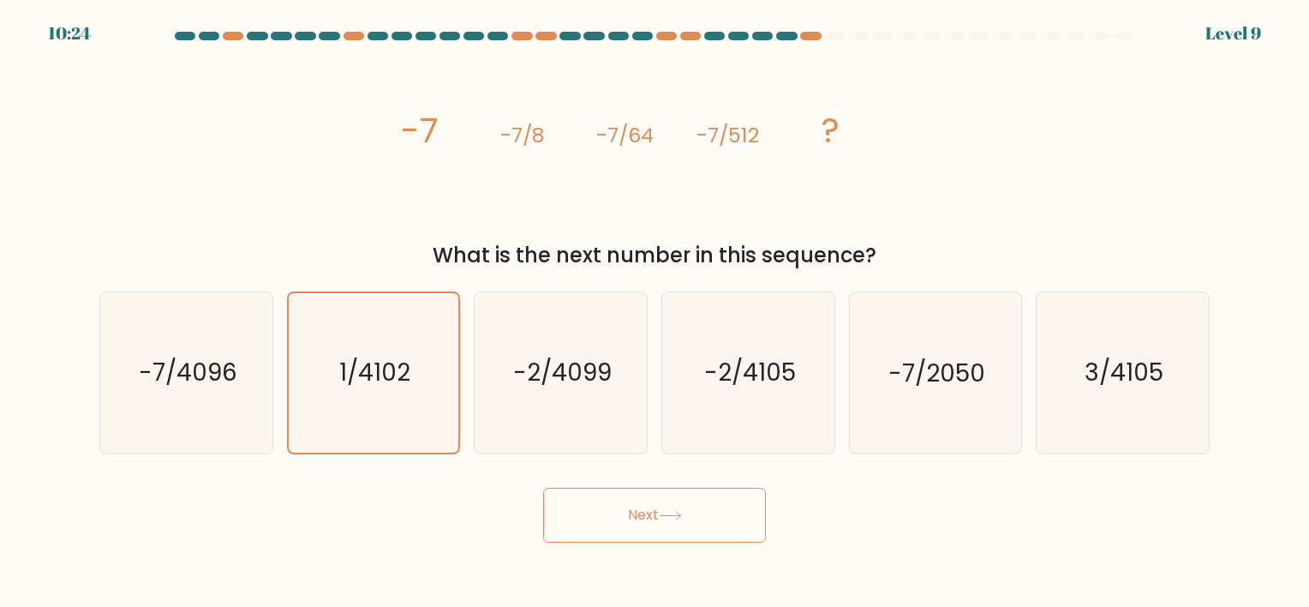
click at [637, 511] on button "Next" at bounding box center [654, 514] width 223 height 55
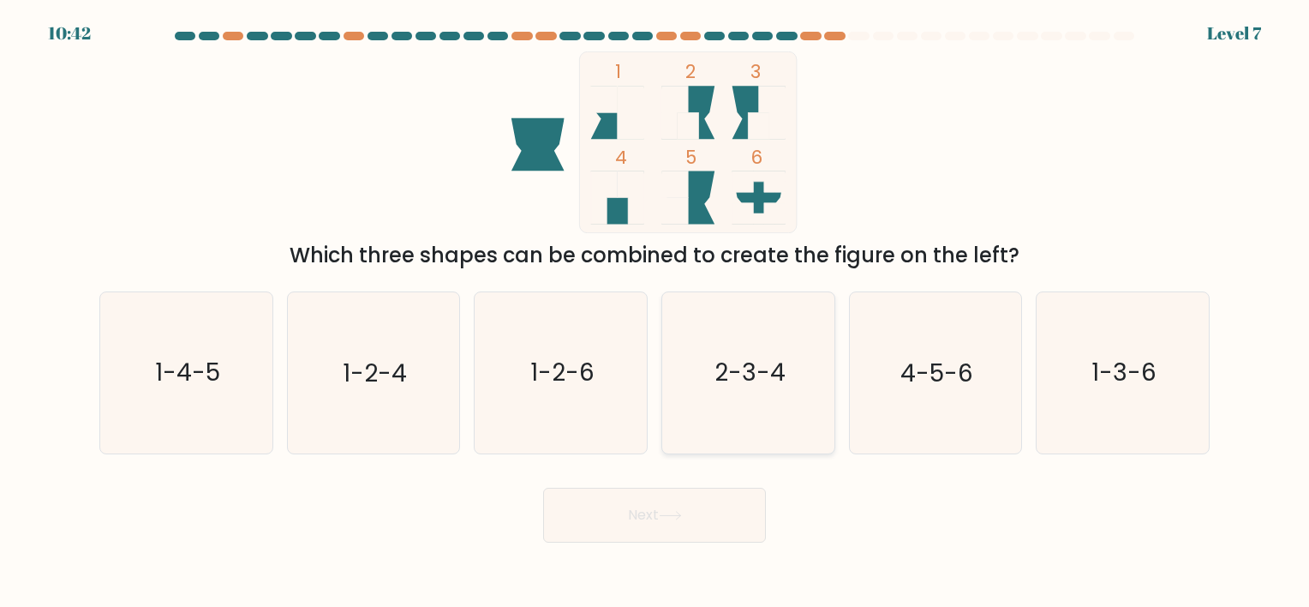
click at [757, 374] on text "2-3-4" at bounding box center [749, 372] width 71 height 33
click at [655, 312] on input "d. 2-3-4" at bounding box center [655, 307] width 1 height 9
radio input "true"
click at [644, 531] on button "Next" at bounding box center [654, 514] width 223 height 55
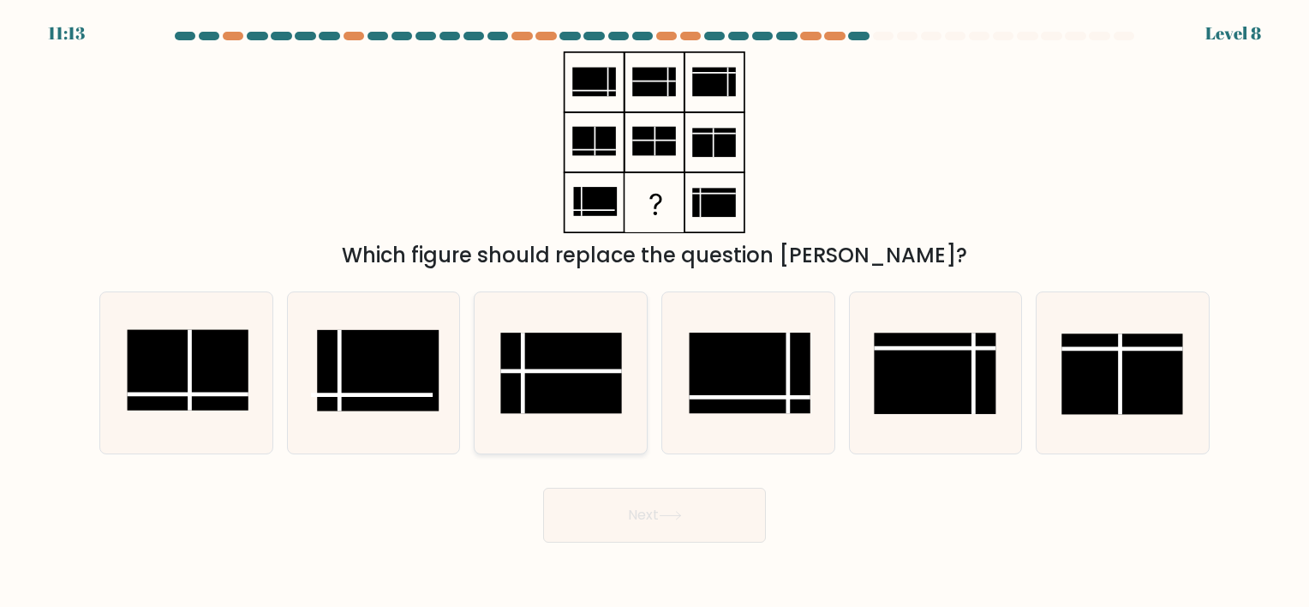
click at [574, 409] on rect at bounding box center [561, 373] width 122 height 81
click at [655, 312] on input "c." at bounding box center [655, 307] width 1 height 9
radio input "true"
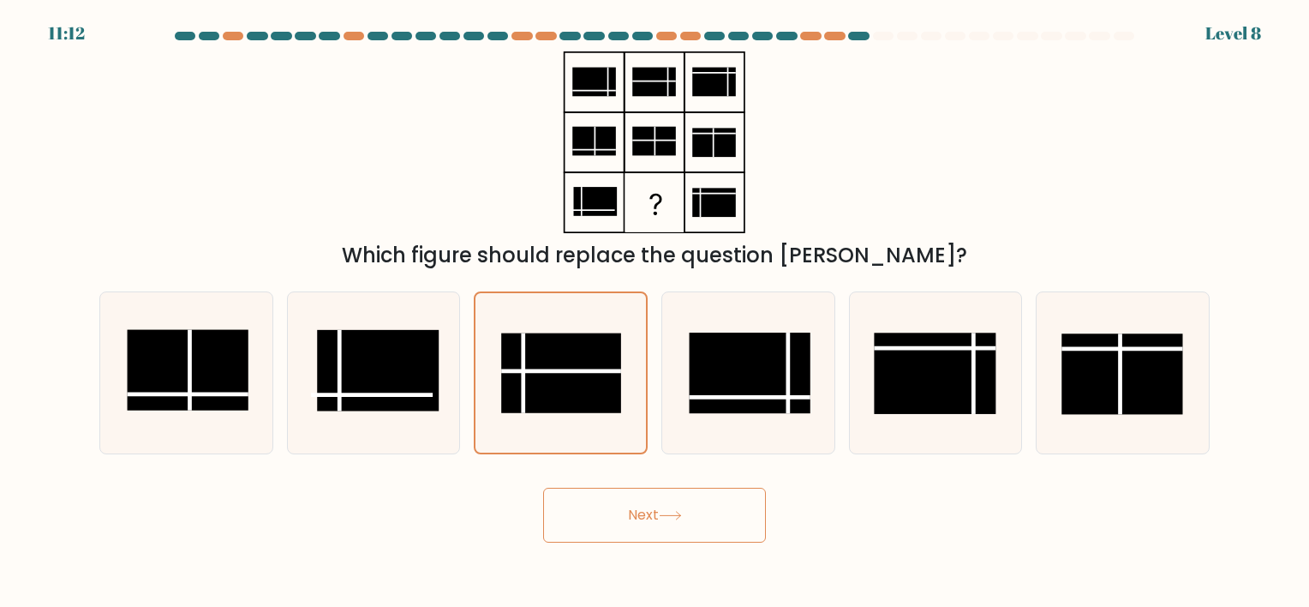
click at [620, 504] on button "Next" at bounding box center [654, 514] width 223 height 55
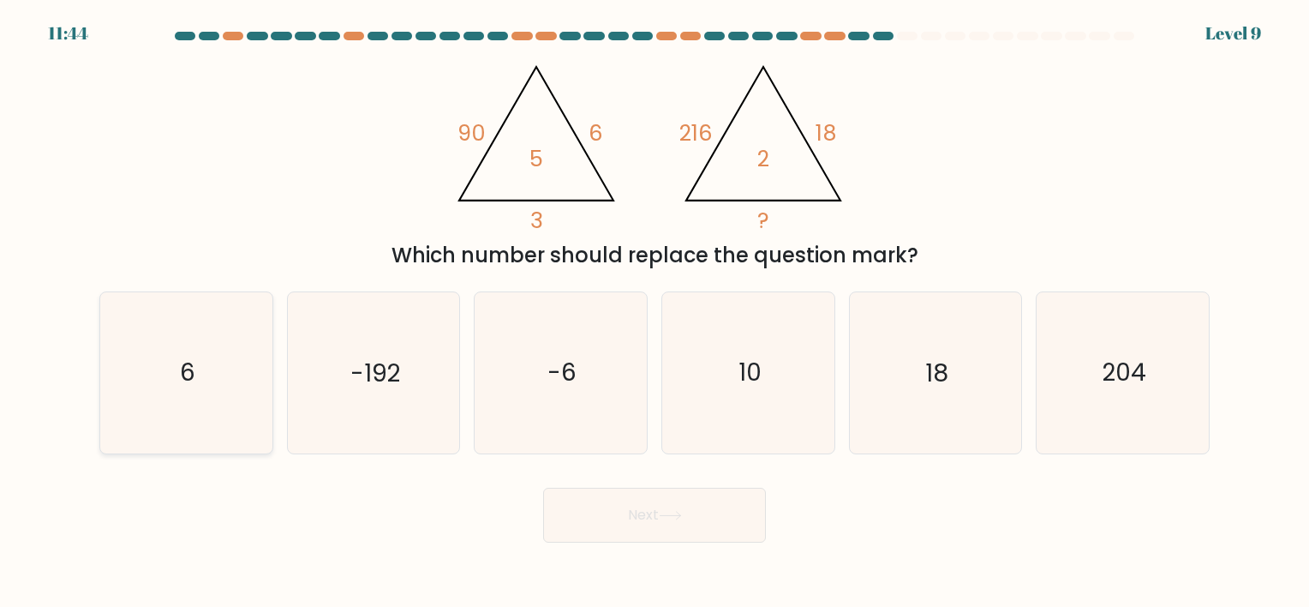
click at [248, 408] on icon "6" at bounding box center [186, 372] width 160 height 160
click at [655, 312] on input "a. 6" at bounding box center [655, 307] width 1 height 9
radio input "true"
click at [631, 525] on button "Next" at bounding box center [654, 514] width 223 height 55
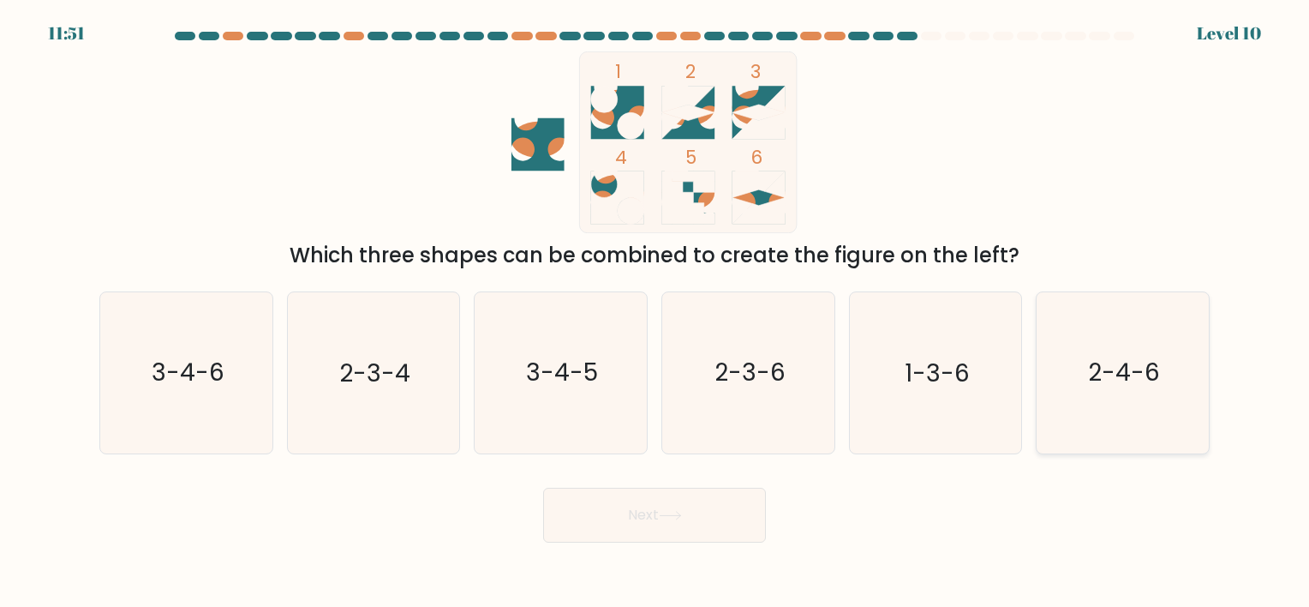
click at [1094, 363] on text "2-4-6" at bounding box center [1124, 372] width 72 height 33
click at [655, 312] on input "f. 2-4-6" at bounding box center [655, 307] width 1 height 9
radio input "true"
click at [658, 517] on button "Next" at bounding box center [654, 514] width 223 height 55
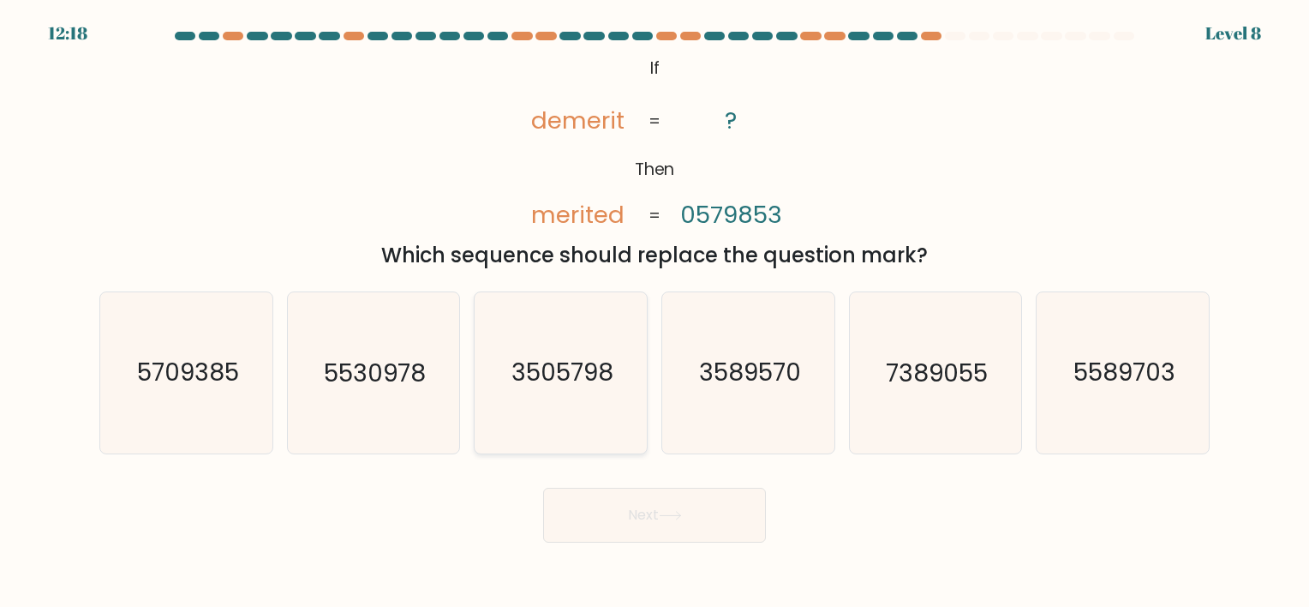
click at [527, 411] on icon "3505798" at bounding box center [561, 372] width 160 height 160
click at [655, 312] on input "c. 3505798" at bounding box center [655, 307] width 1 height 9
radio input "true"
click at [578, 509] on button "Next" at bounding box center [654, 514] width 223 height 55
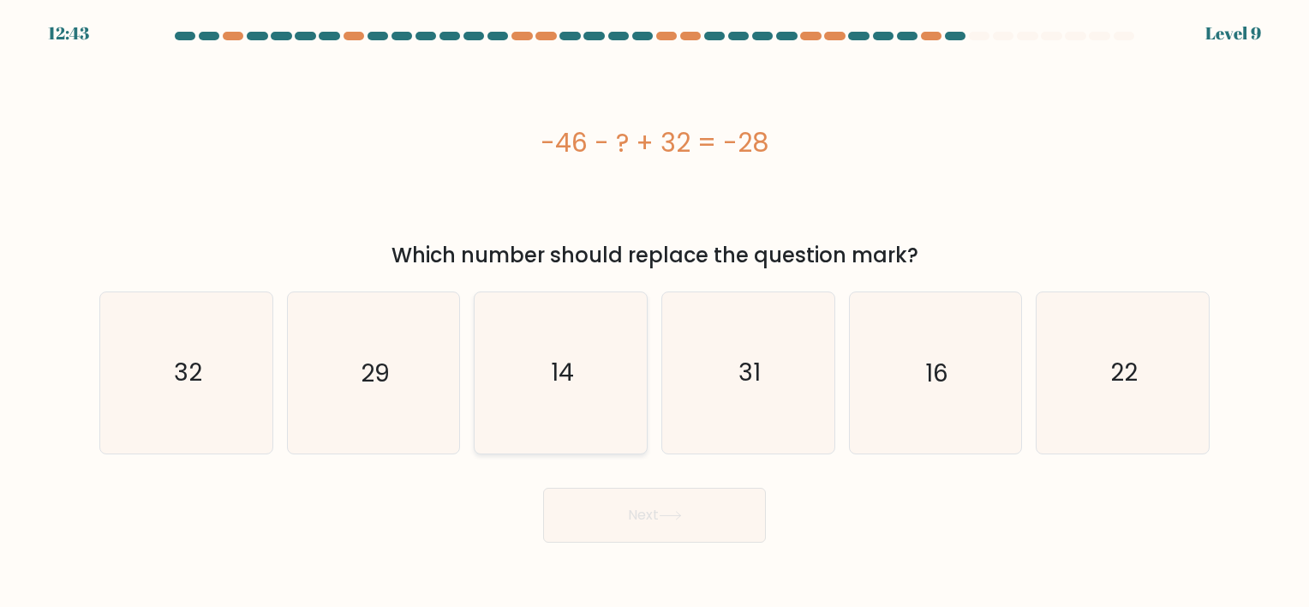
click at [610, 302] on icon "14" at bounding box center [561, 372] width 160 height 160
click at [655, 303] on input "c. 14" at bounding box center [655, 307] width 1 height 9
radio input "true"
click at [642, 511] on button "Next" at bounding box center [654, 514] width 223 height 55
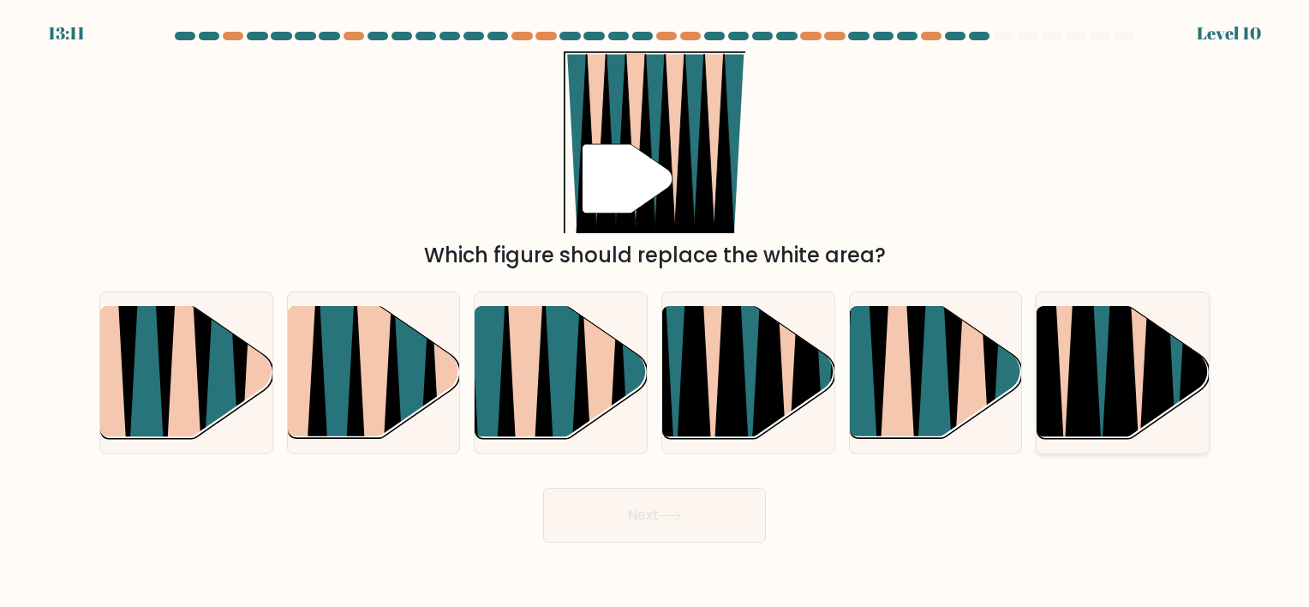
click at [1084, 370] on icon at bounding box center [1083, 307] width 39 height 344
click at [655, 312] on input "f." at bounding box center [655, 307] width 1 height 9
radio input "true"
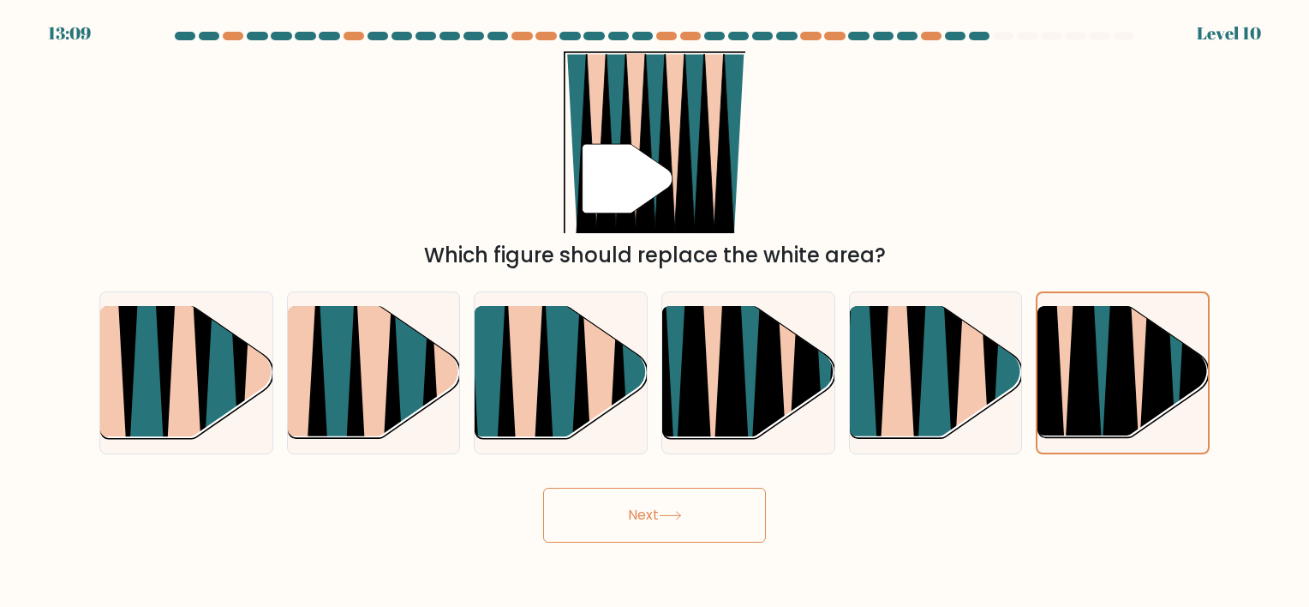
click at [650, 514] on button "Next" at bounding box center [654, 514] width 223 height 55
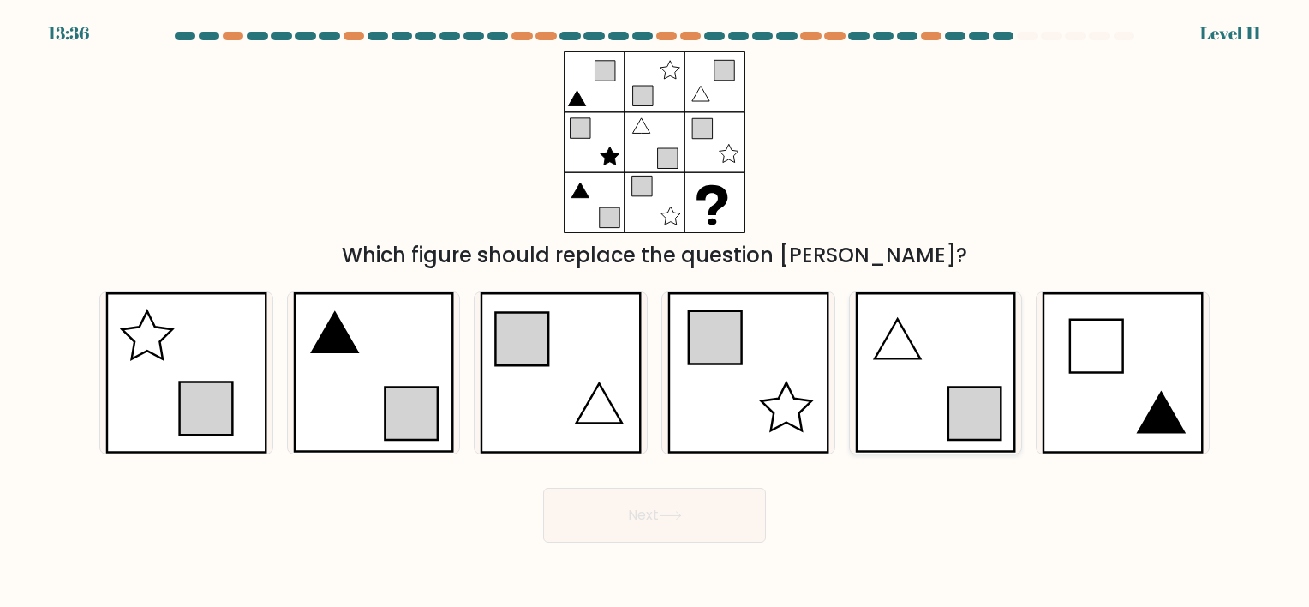
click at [935, 380] on icon at bounding box center [936, 372] width 162 height 160
click at [655, 312] on input "e." at bounding box center [655, 307] width 1 height 9
radio input "true"
click at [678, 509] on button "Next" at bounding box center [654, 514] width 223 height 55
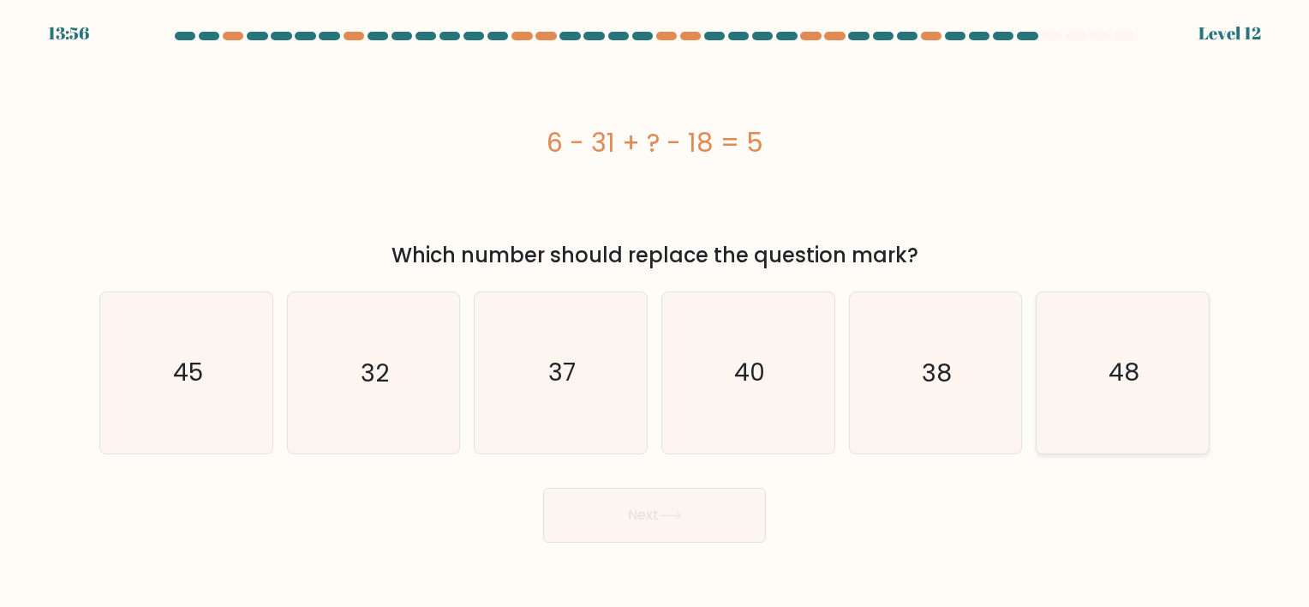
click at [1109, 366] on icon "48" at bounding box center [1123, 372] width 160 height 160
click at [655, 312] on input "f. 48" at bounding box center [655, 307] width 1 height 9
radio input "true"
click at [635, 528] on button "Next" at bounding box center [654, 514] width 223 height 55
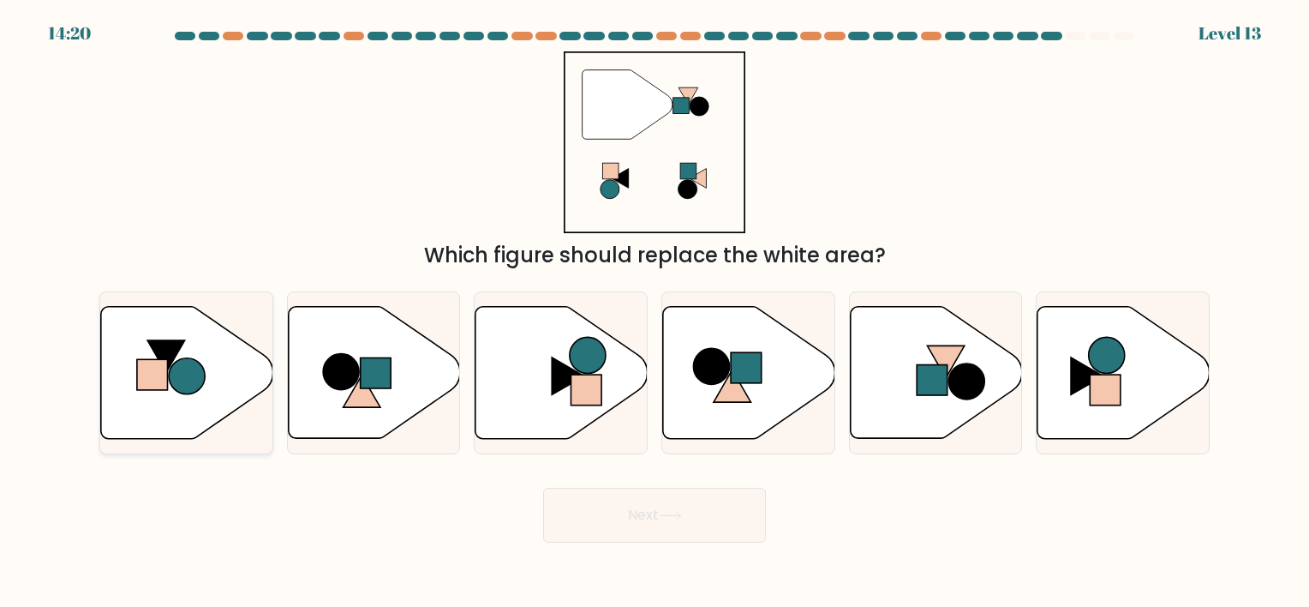
click at [222, 388] on icon at bounding box center [187, 372] width 172 height 132
click at [655, 312] on input "a." at bounding box center [655, 307] width 1 height 9
radio input "true"
click at [579, 511] on button "Next" at bounding box center [654, 514] width 223 height 55
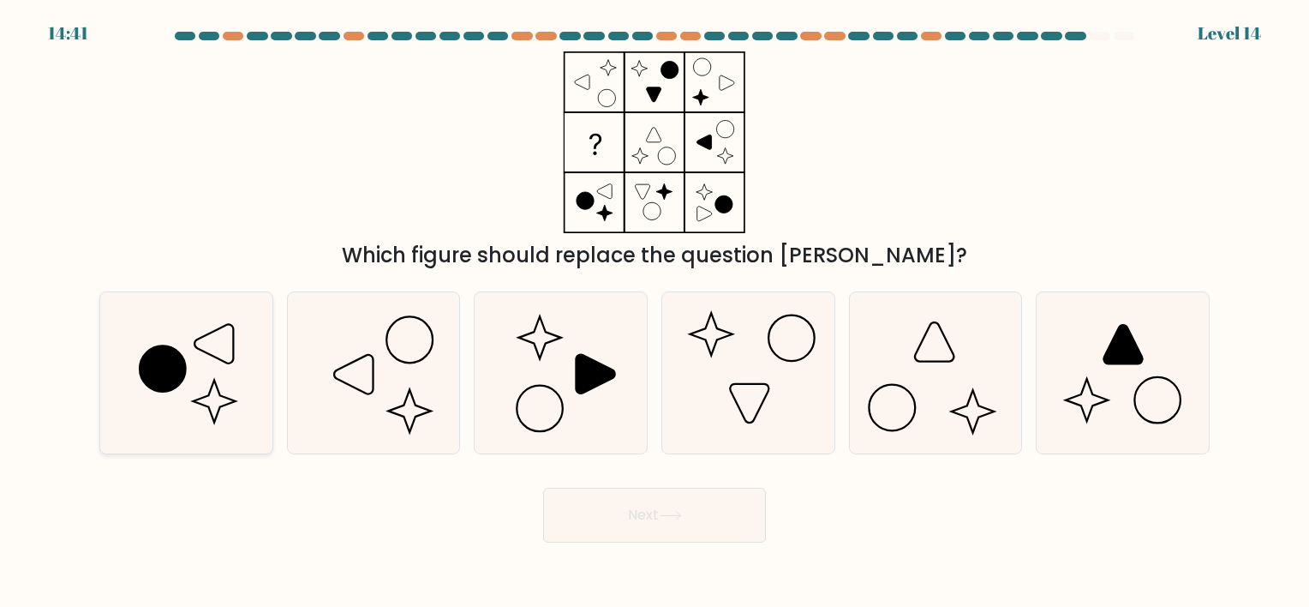
click at [158, 339] on icon at bounding box center [186, 372] width 160 height 160
click at [655, 312] on input "a." at bounding box center [655, 307] width 1 height 9
radio input "true"
click at [621, 507] on button "Next" at bounding box center [654, 514] width 223 height 55
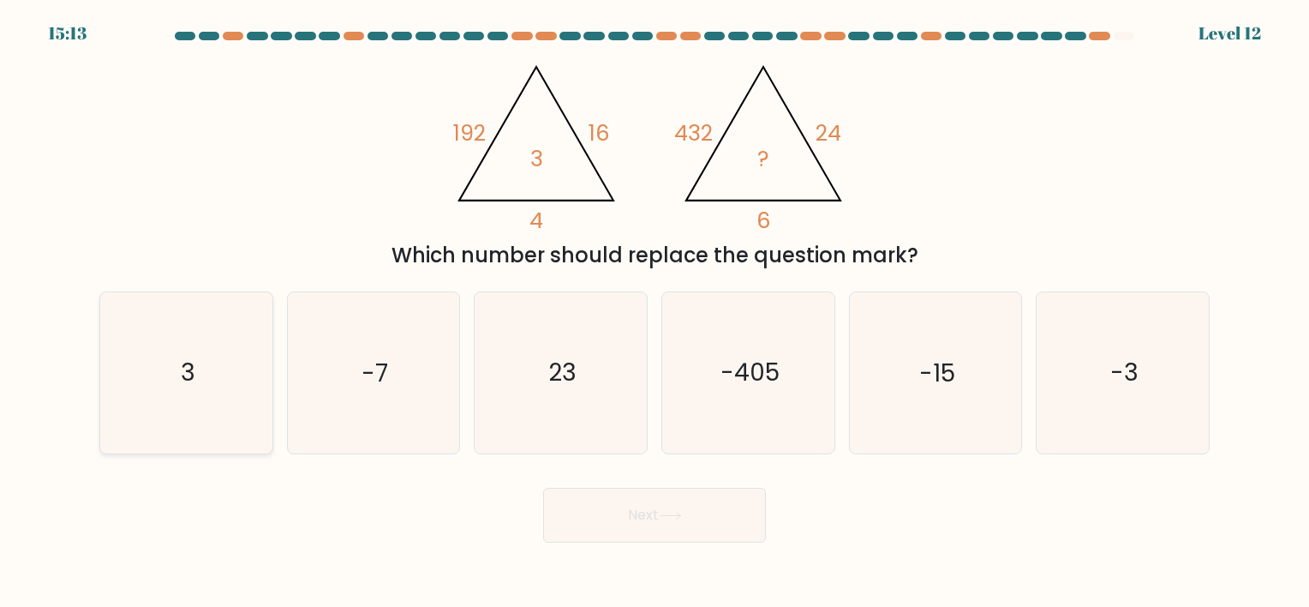
click at [200, 374] on icon "3" at bounding box center [186, 372] width 160 height 160
click at [655, 312] on input "a. 3" at bounding box center [655, 307] width 1 height 9
radio input "true"
click at [548, 510] on button "Next" at bounding box center [654, 514] width 223 height 55
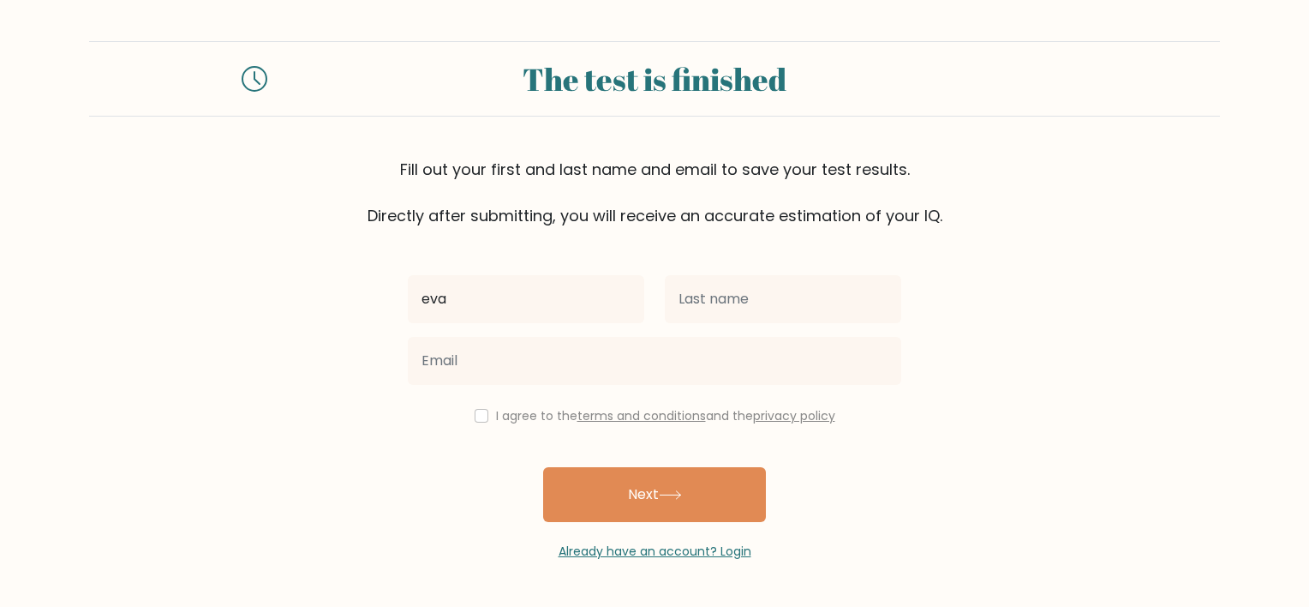
type input "eva"
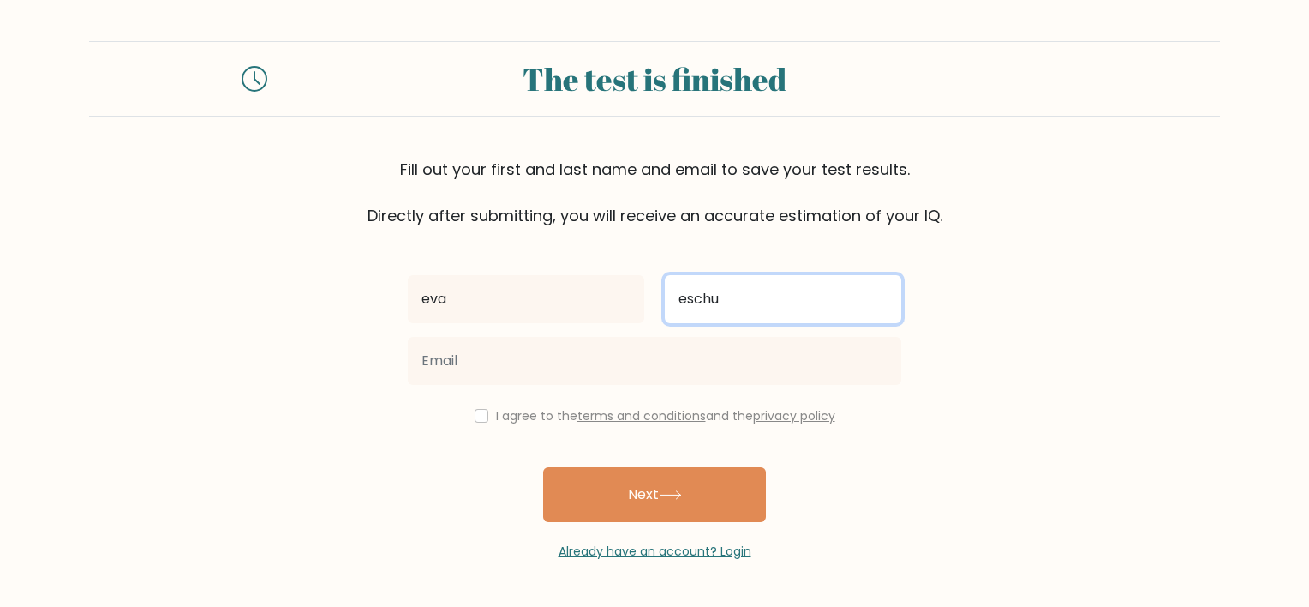
type input "eschu"
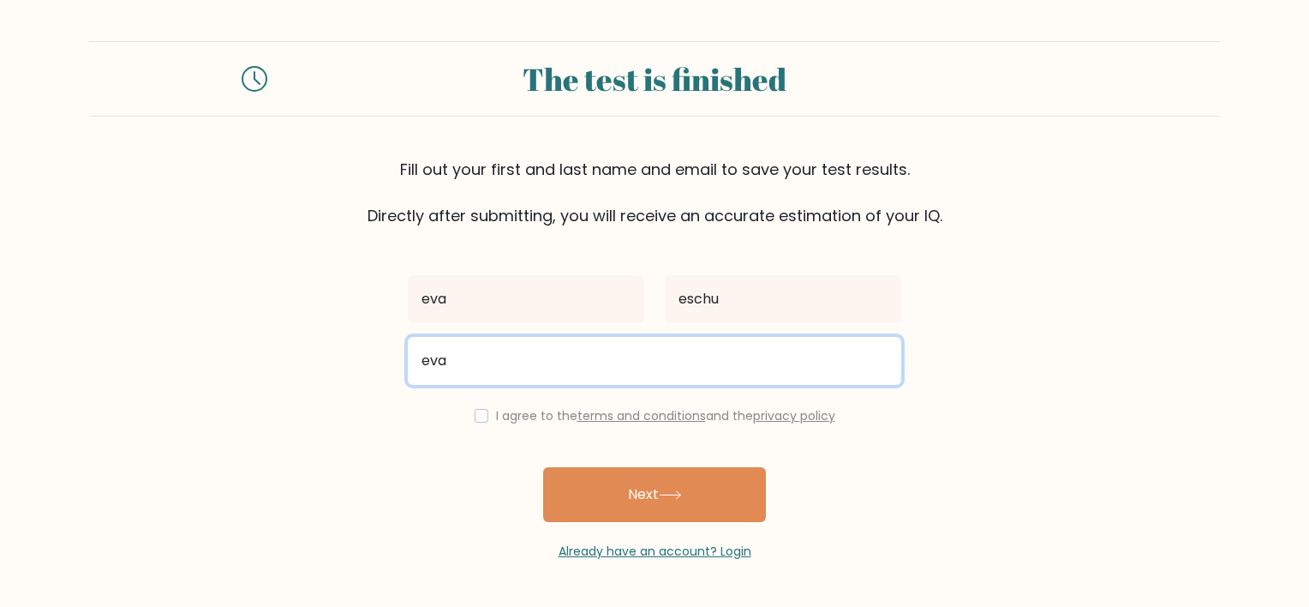
type input "evaeschbacher@web.de"
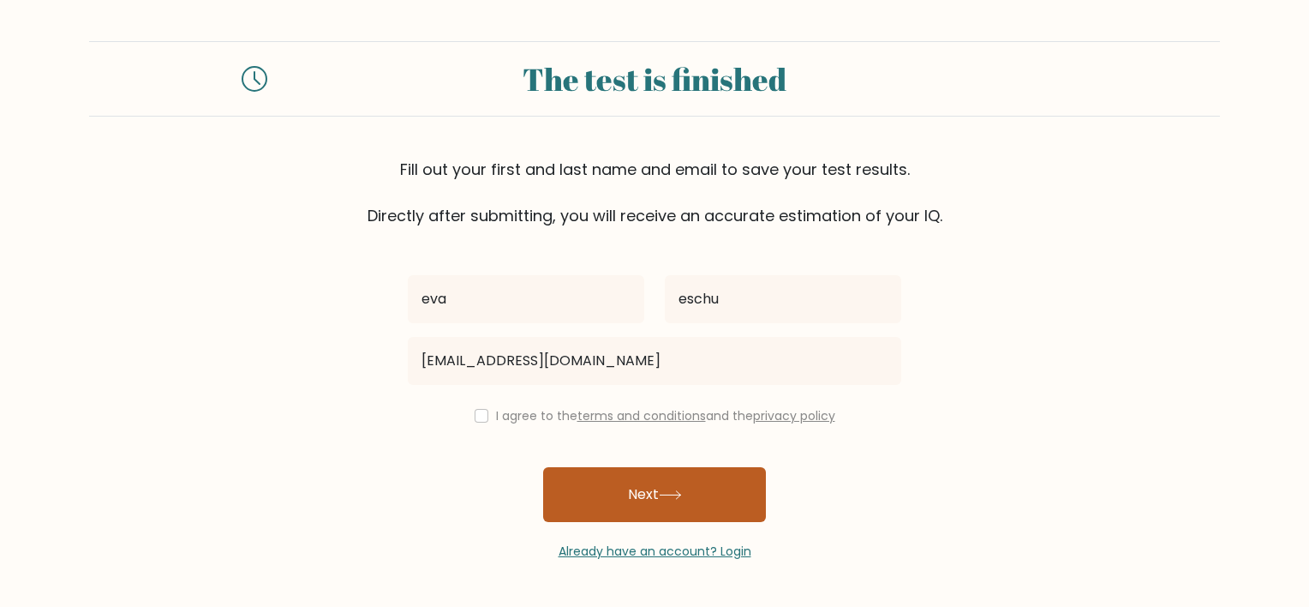
click at [621, 496] on button "Next" at bounding box center [654, 494] width 223 height 55
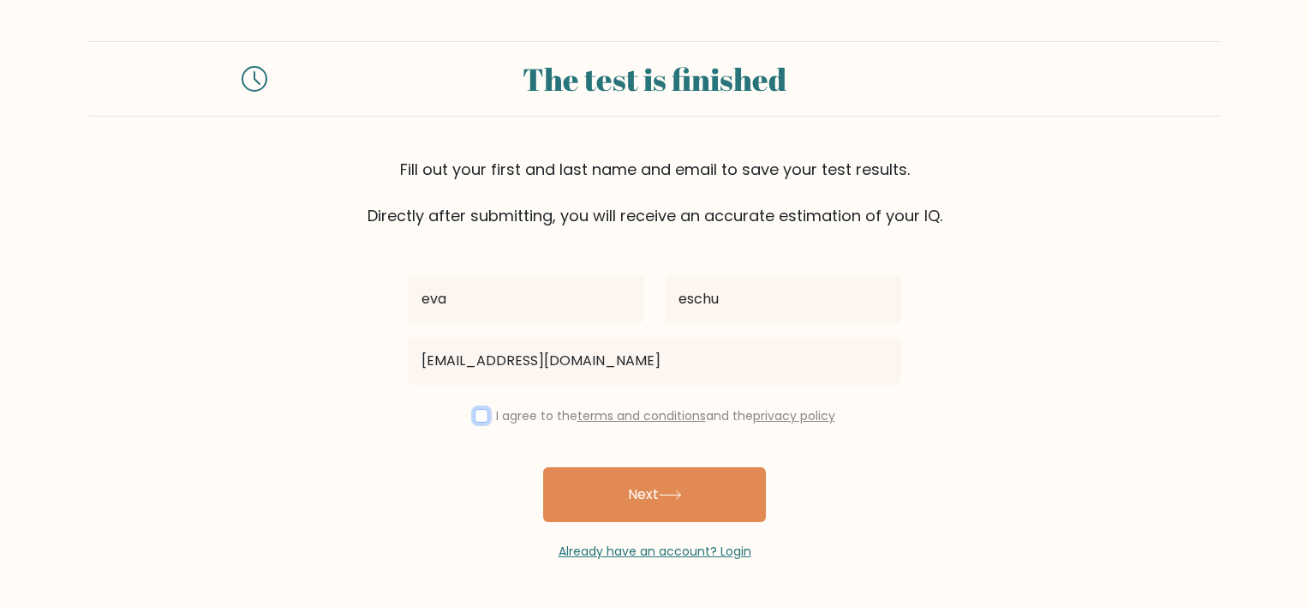
click at [477, 415] on input "checkbox" at bounding box center [482, 416] width 14 height 14
checkbox input "true"
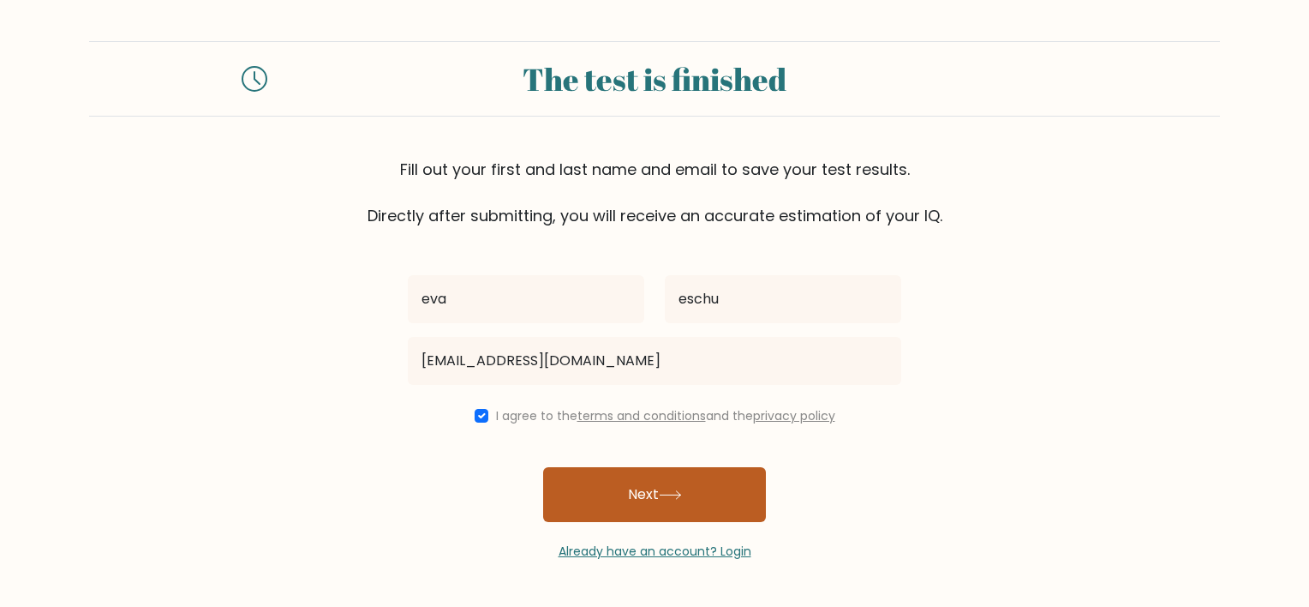
click at [597, 487] on button "Next" at bounding box center [654, 494] width 223 height 55
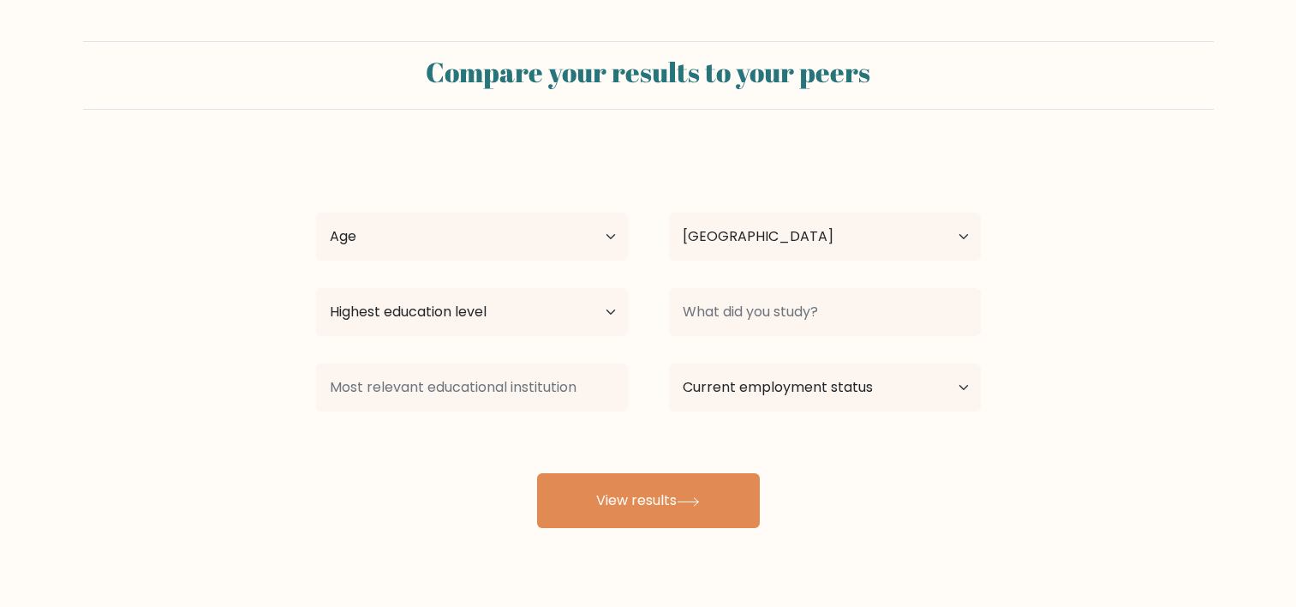
select select "AT"
click at [571, 234] on select "Age Under 18 years old 18-24 years old 25-34 years old 35-44 years old 45-54 ye…" at bounding box center [472, 236] width 312 height 48
select select "25_34"
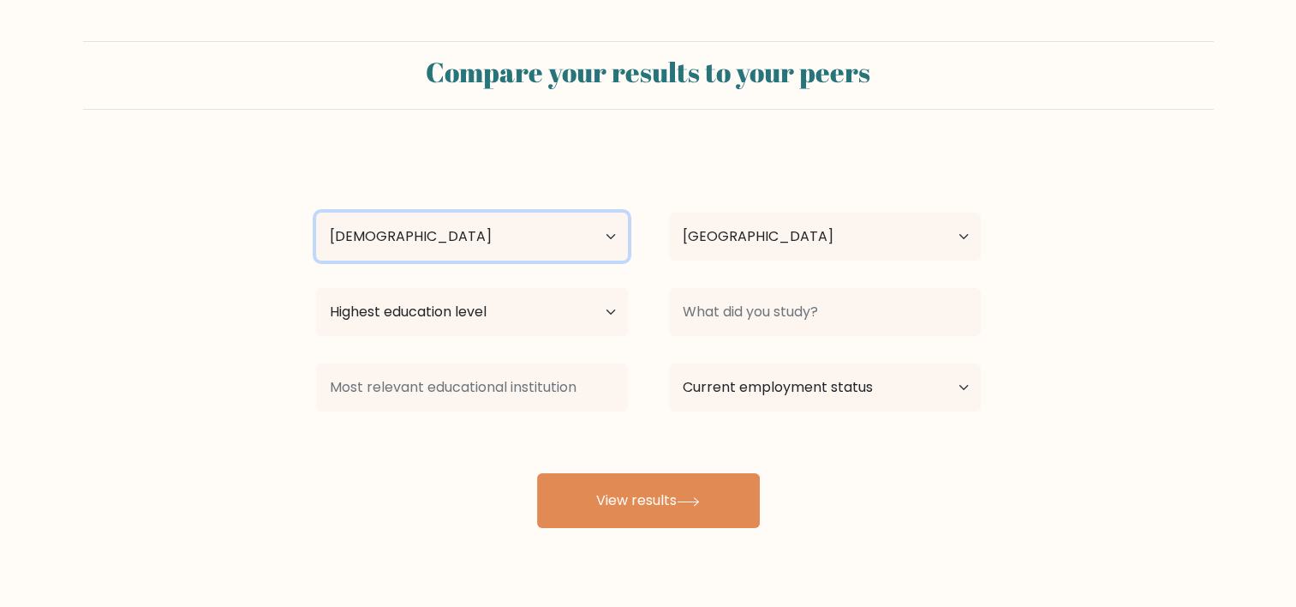
click at [316, 212] on select "Age Under 18 years old 18-24 years old 25-34 years old 35-44 years old 45-54 ye…" at bounding box center [472, 236] width 312 height 48
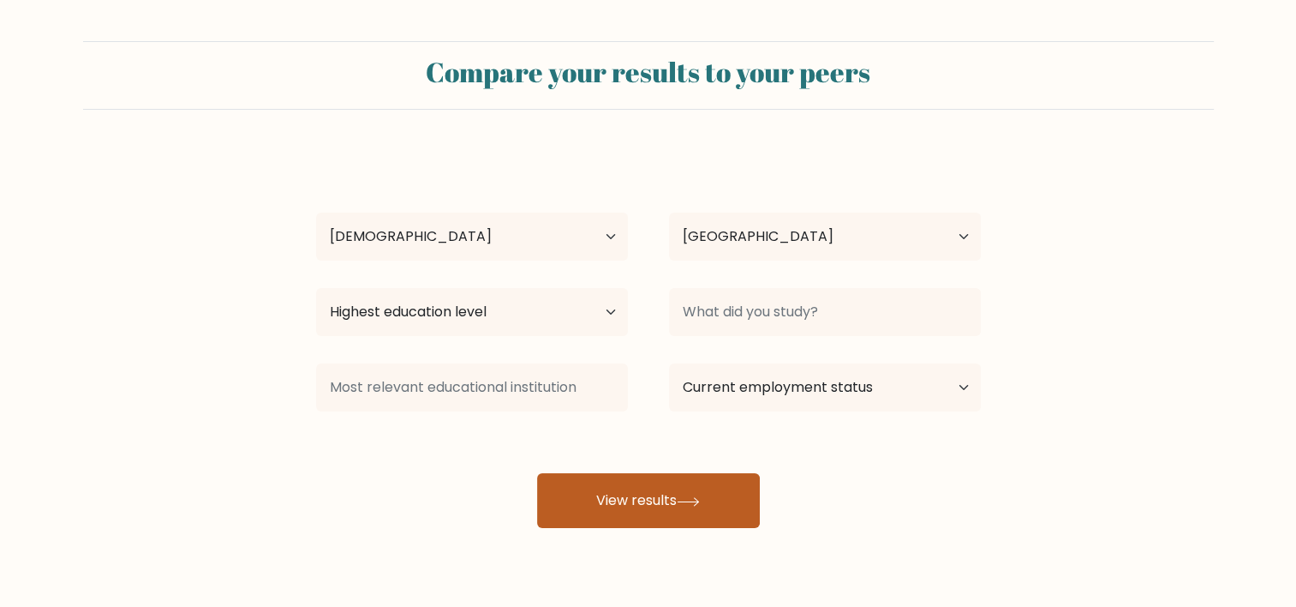
click at [656, 500] on button "View results" at bounding box center [648, 500] width 223 height 55
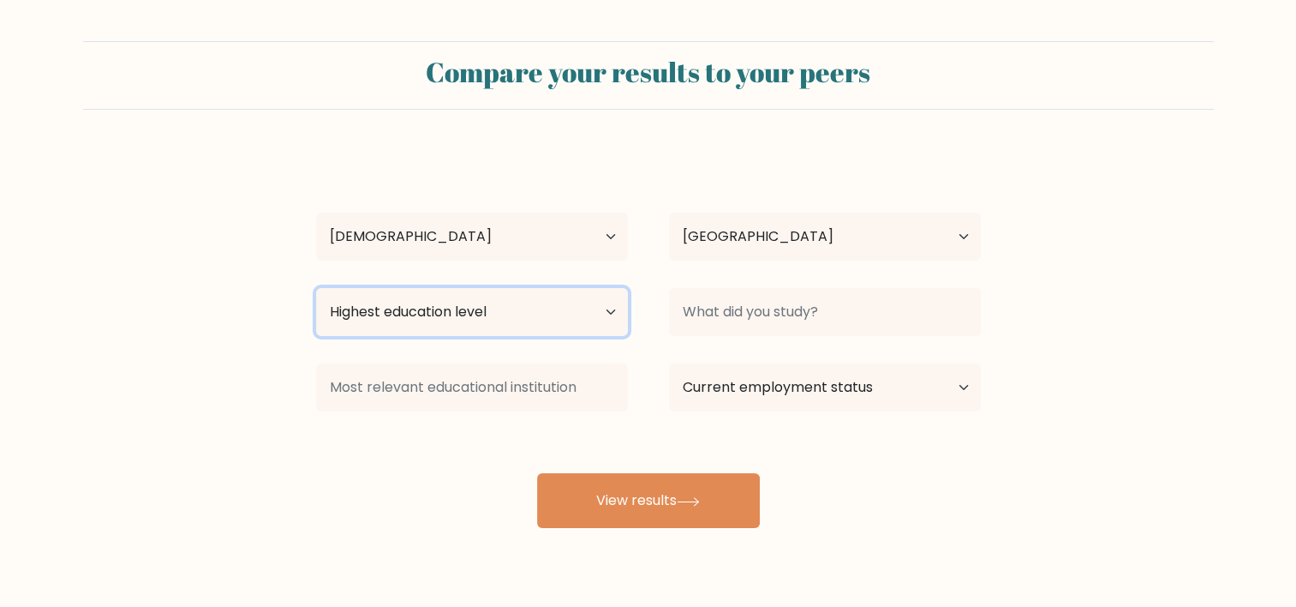
click at [541, 298] on select "Highest education level No schooling Primary Lower Secondary Upper Secondary Oc…" at bounding box center [472, 312] width 312 height 48
click at [316, 288] on select "Highest education level No schooling Primary Lower Secondary Upper Secondary Oc…" at bounding box center [472, 312] width 312 height 48
click at [577, 327] on select "Highest education level No schooling Primary Lower Secondary Upper Secondary Oc…" at bounding box center [472, 312] width 312 height 48
select select "masters_degree"
click at [316, 288] on select "Highest education level No schooling Primary Lower Secondary Upper Secondary Oc…" at bounding box center [472, 312] width 312 height 48
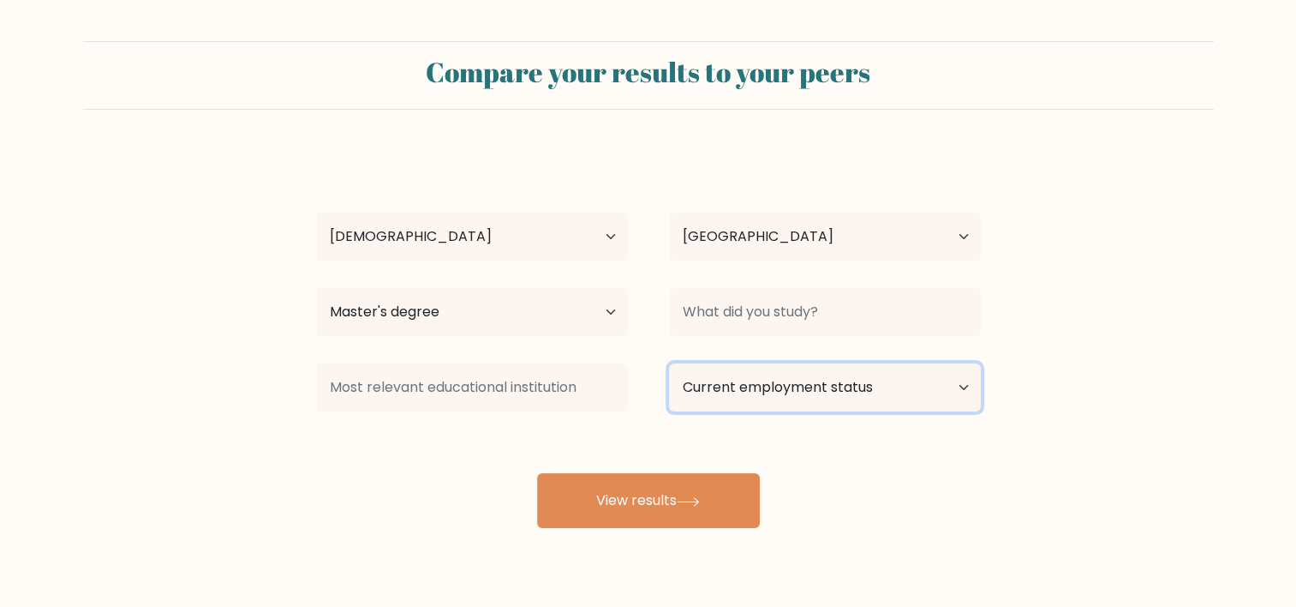
click at [732, 392] on select "Current employment status Employed Student Retired Other / prefer not to answer" at bounding box center [825, 387] width 312 height 48
select select "employed"
click at [669, 363] on select "Current employment status Employed Student Retired Other / prefer not to answer" at bounding box center [825, 387] width 312 height 48
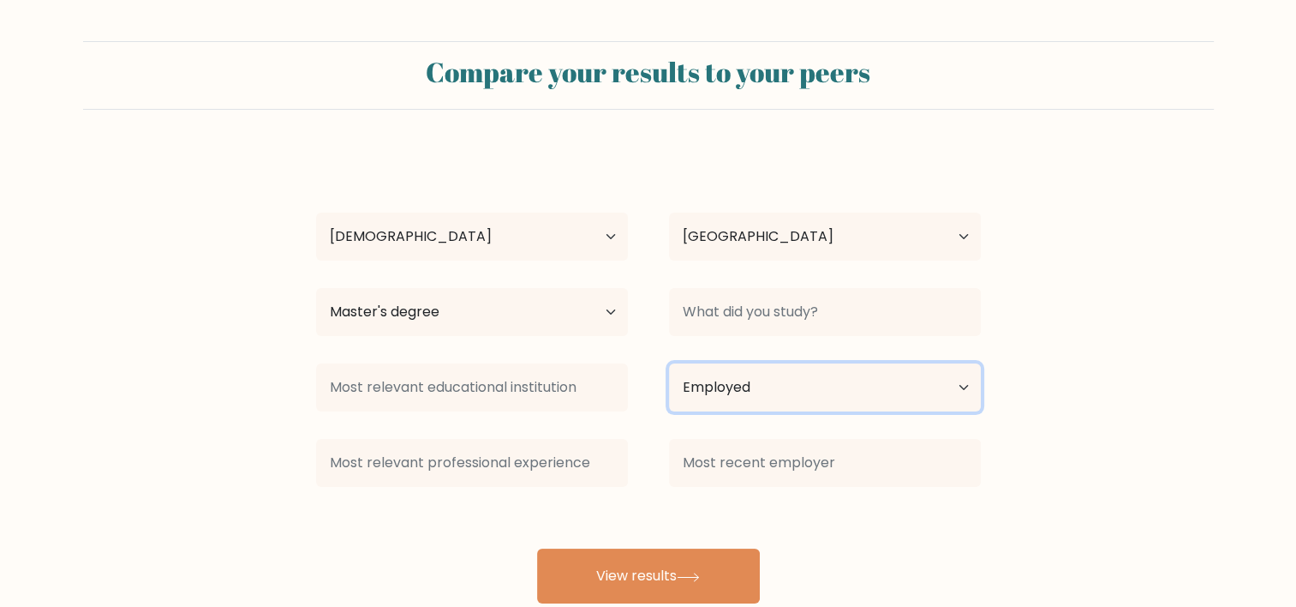
scroll to position [43, 0]
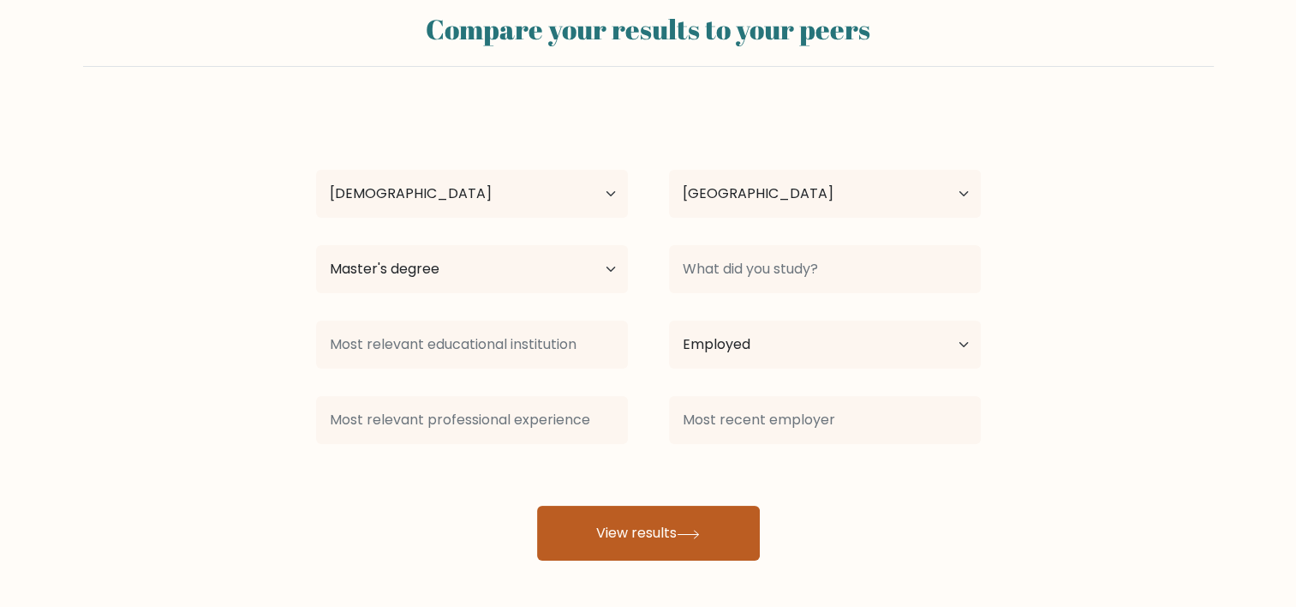
click at [647, 534] on button "View results" at bounding box center [648, 532] width 223 height 55
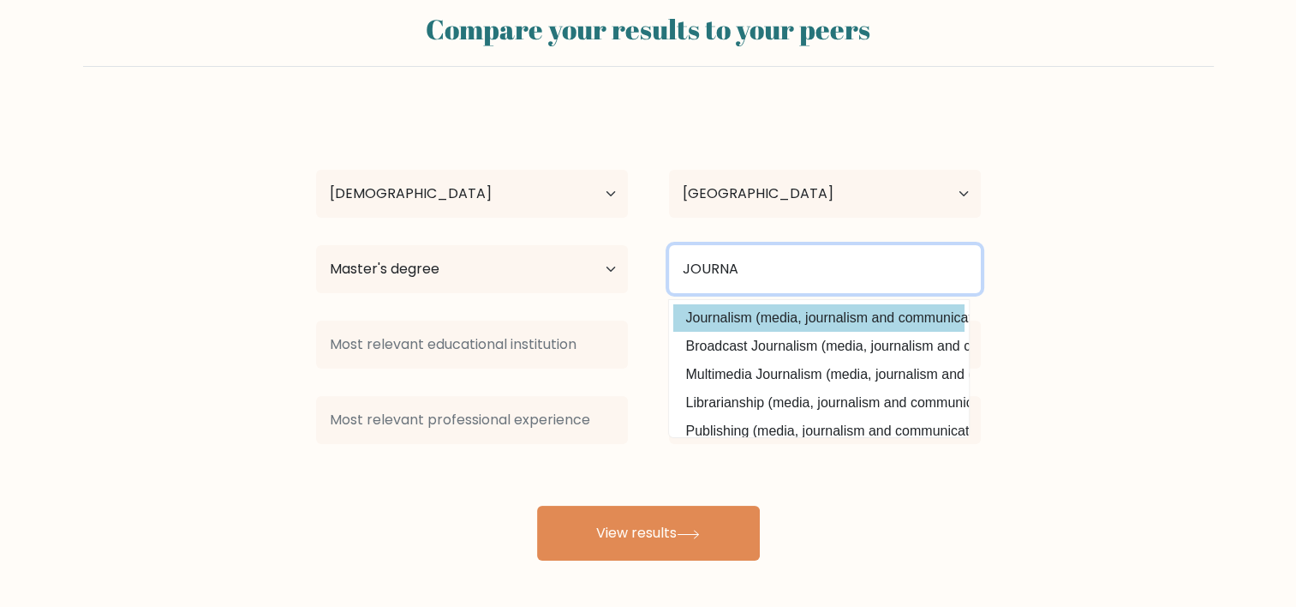
type input "JOURNA"
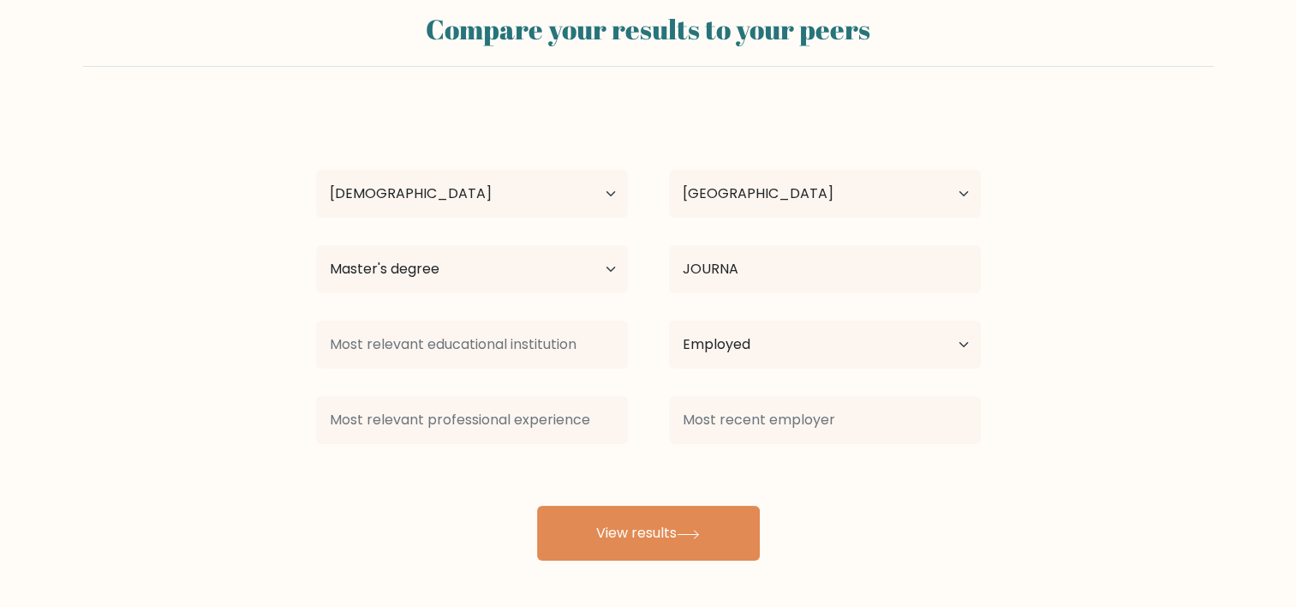
click at [753, 311] on div "eva eschu Age Under 18 years old 18-24 years old 25-34 years old 35-44 years ol…" at bounding box center [648, 334] width 685 height 452
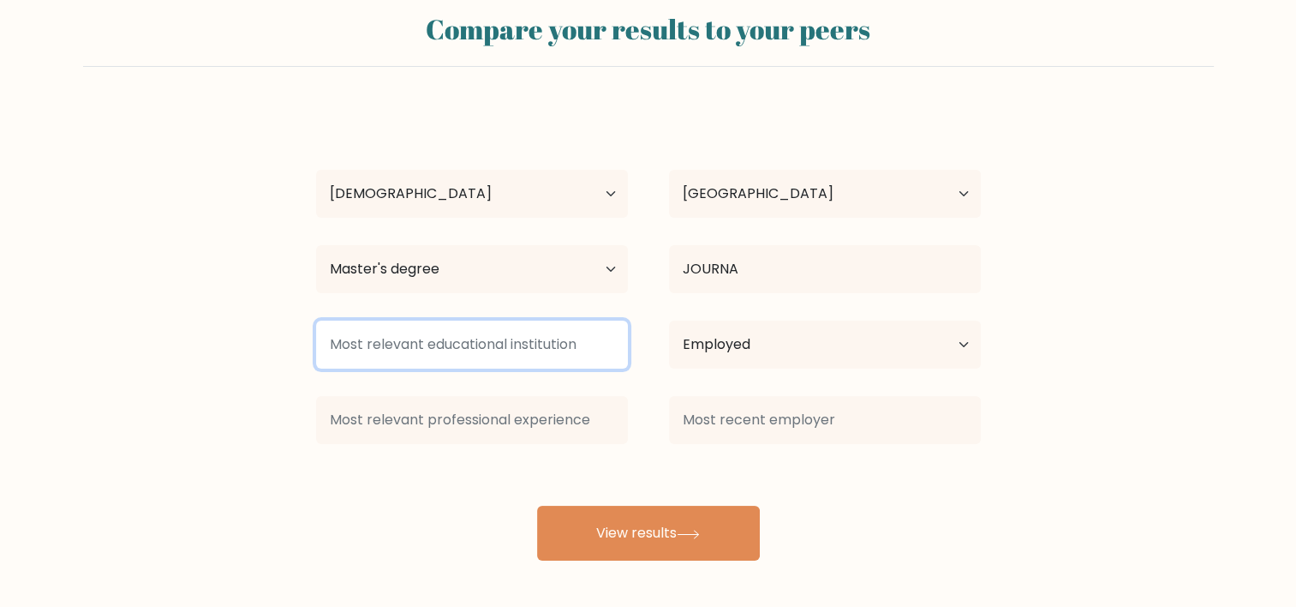
click at [476, 354] on input at bounding box center [472, 344] width 312 height 48
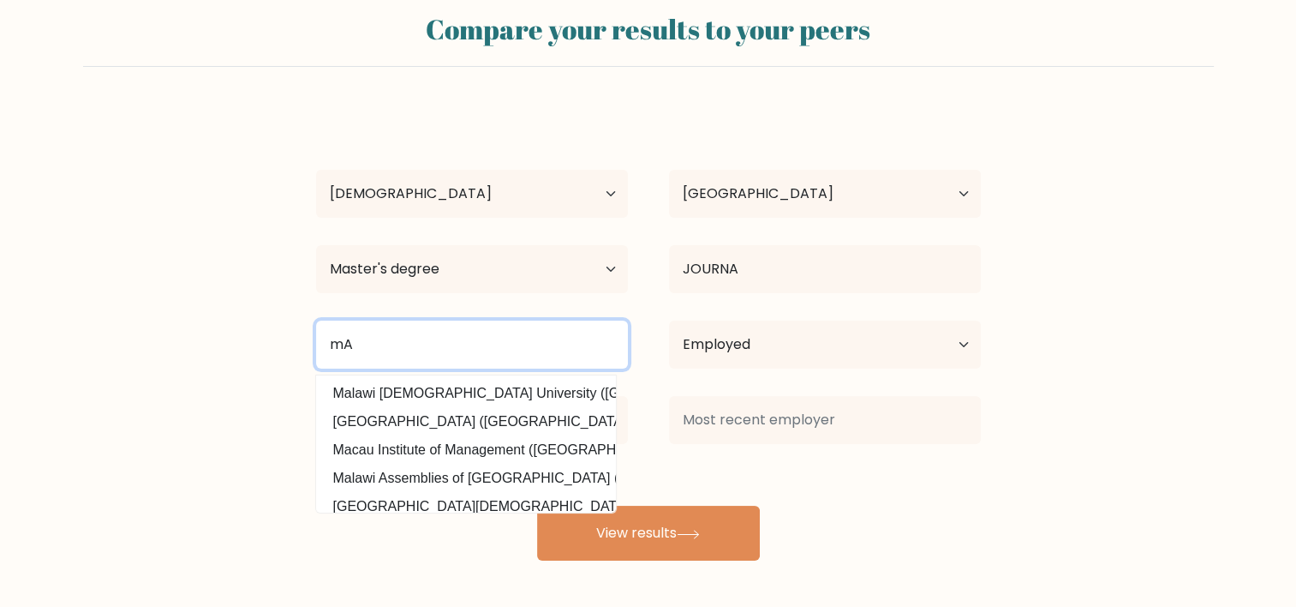
type input "m"
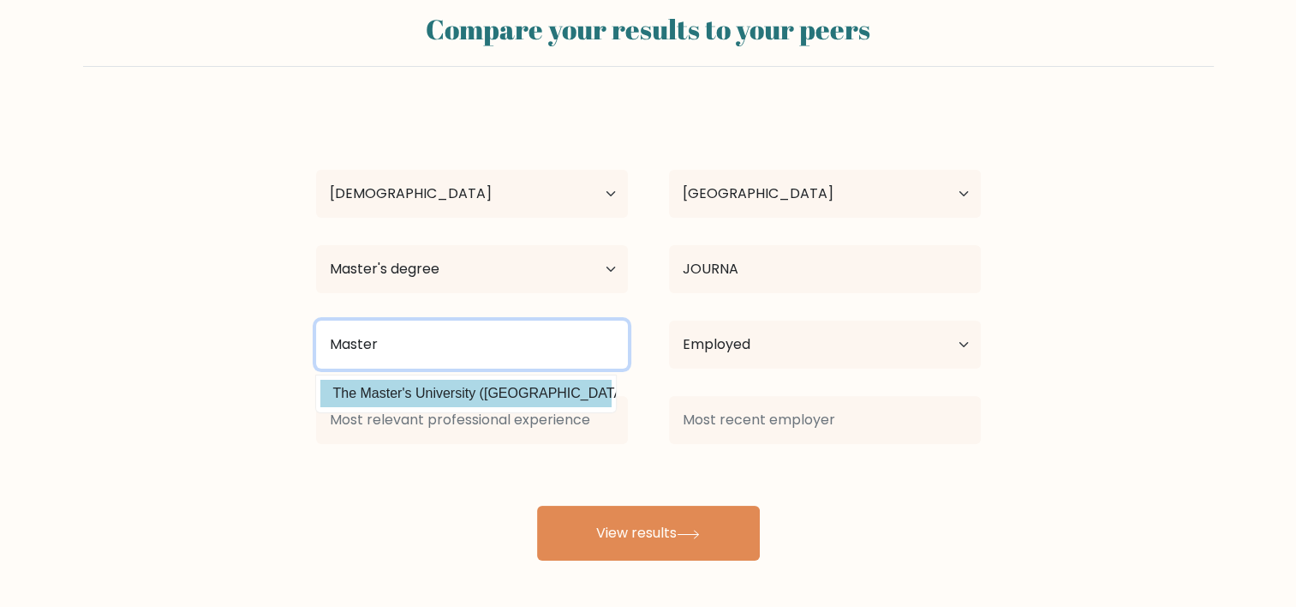
type input "Master"
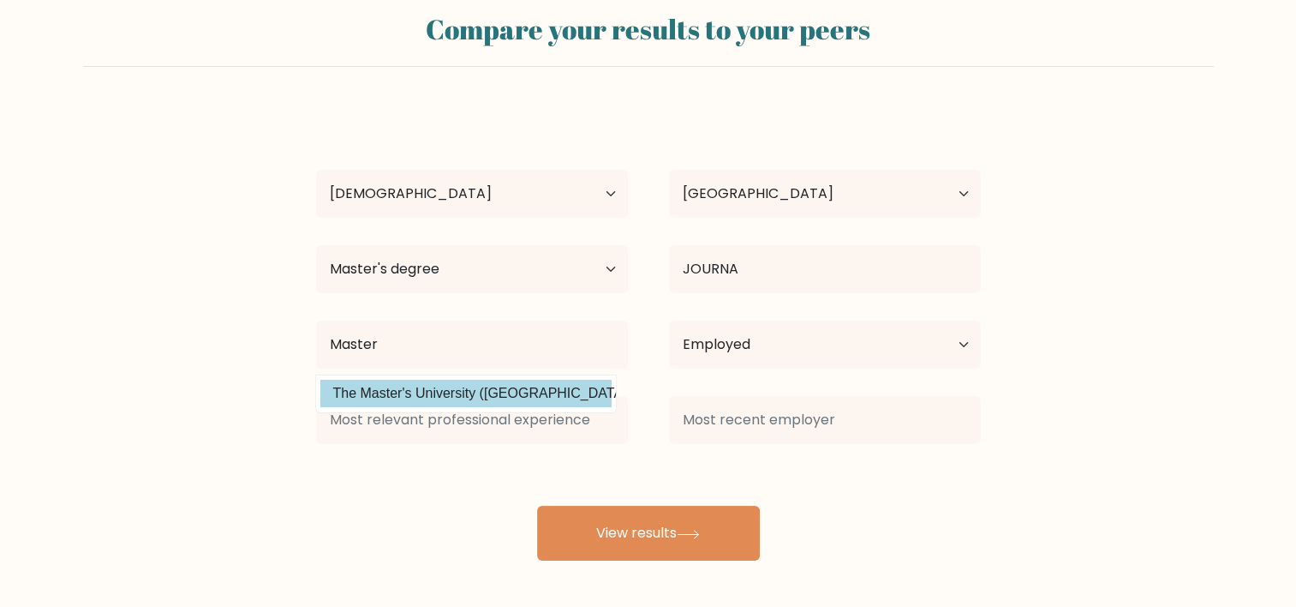
click at [484, 386] on div "eva eschu Age Under 18 years old 18-24 years old 25-34 years old 35-44 years ol…" at bounding box center [648, 334] width 685 height 452
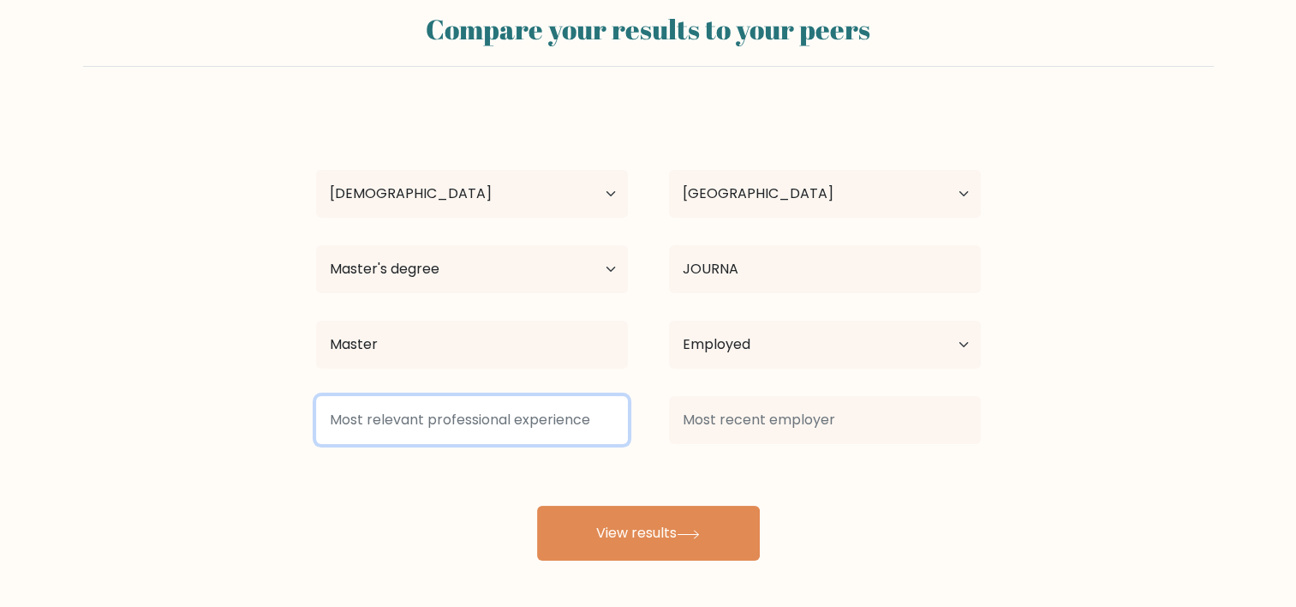
click at [497, 426] on input at bounding box center [472, 420] width 312 height 48
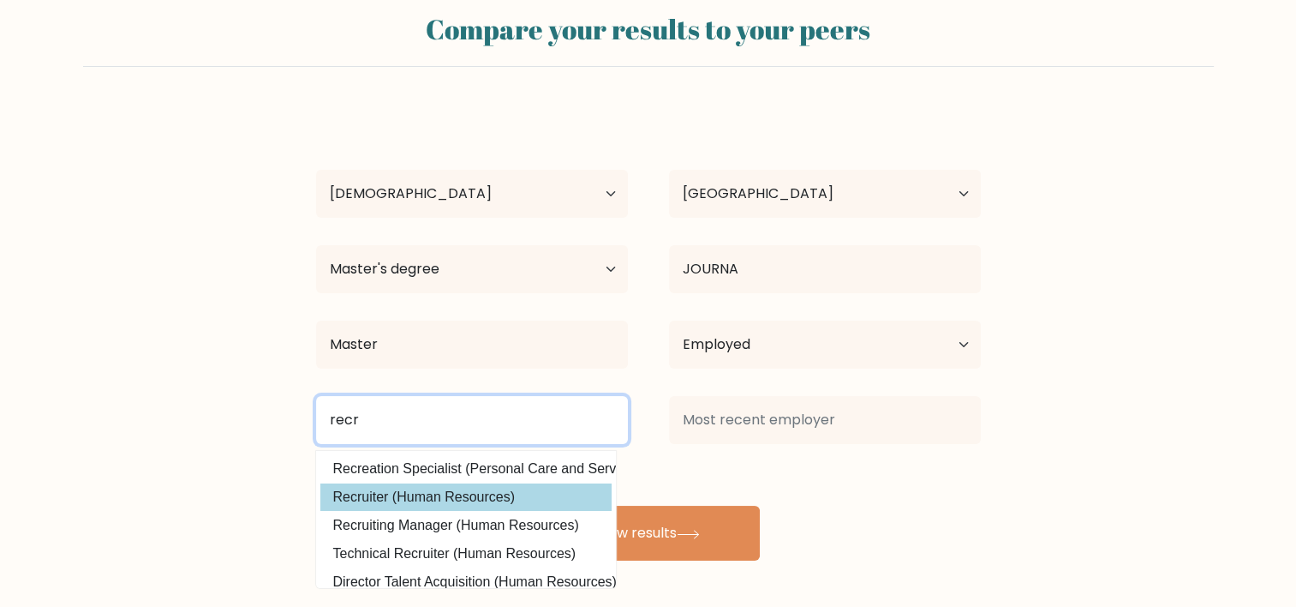
type input "recr"
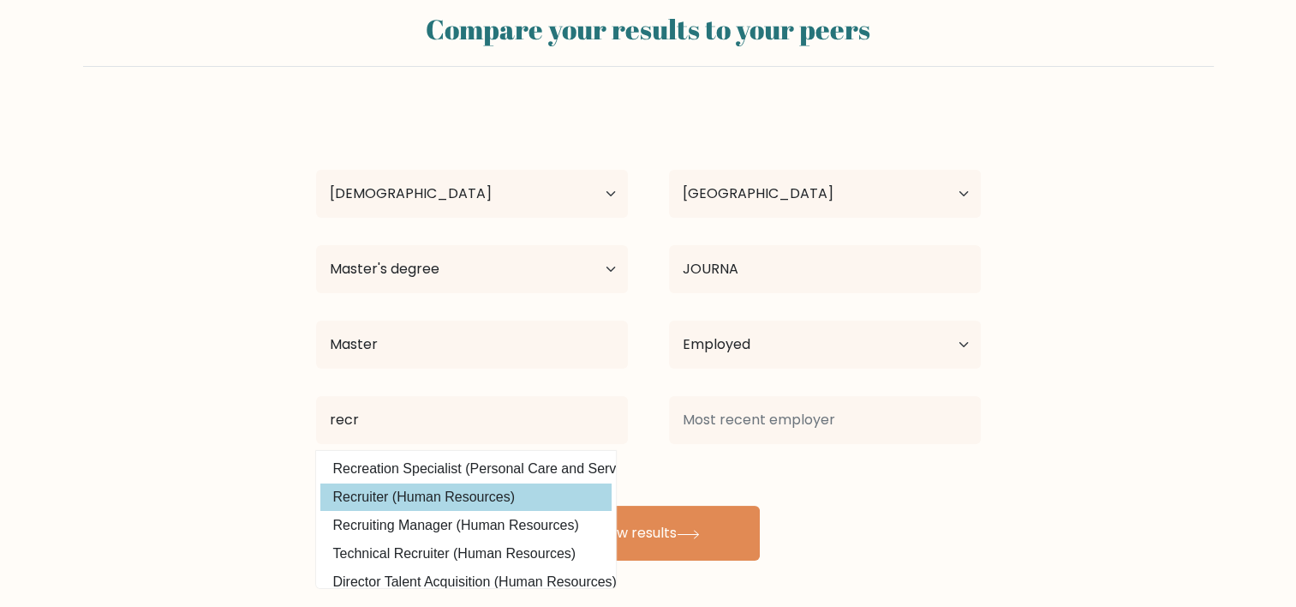
click at [483, 488] on div "eva eschu Age Under 18 years old 18-24 years old 25-34 years old 35-44 years ol…" at bounding box center [648, 334] width 685 height 452
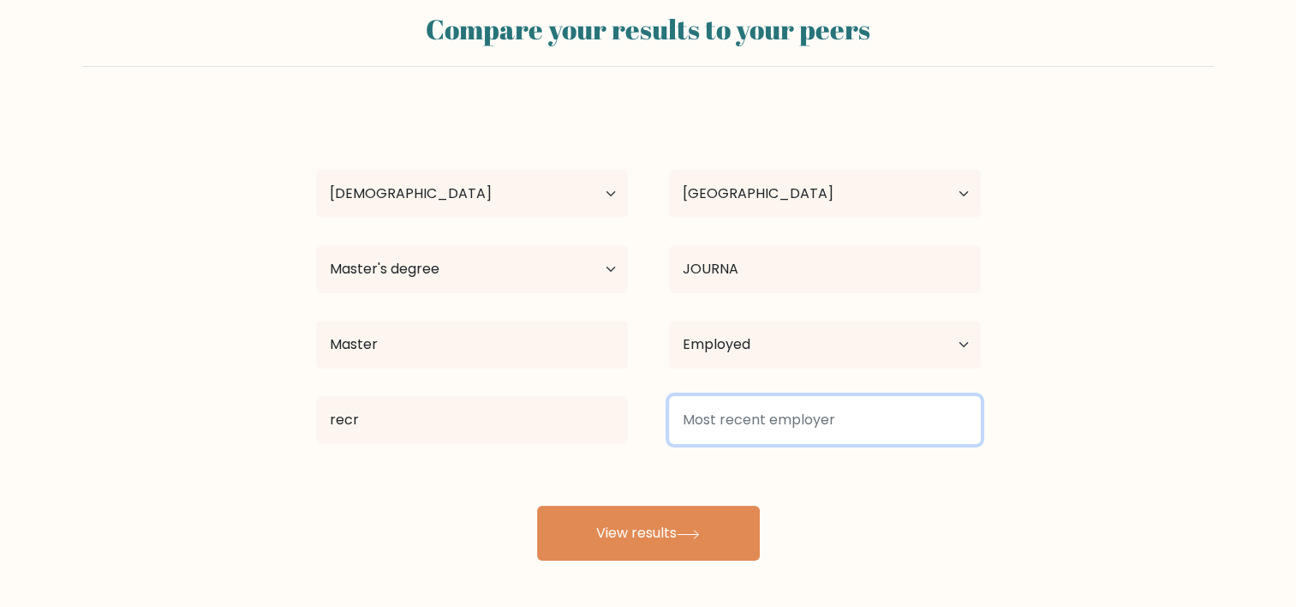
click at [729, 424] on input at bounding box center [825, 420] width 312 height 48
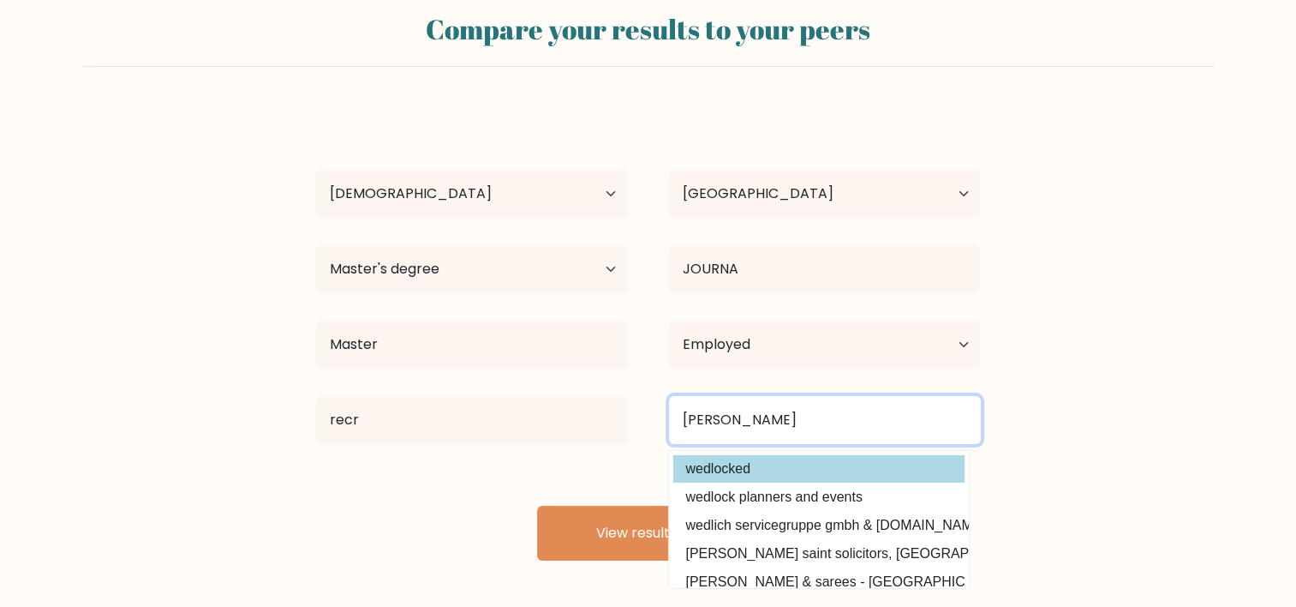
type input "Wedl"
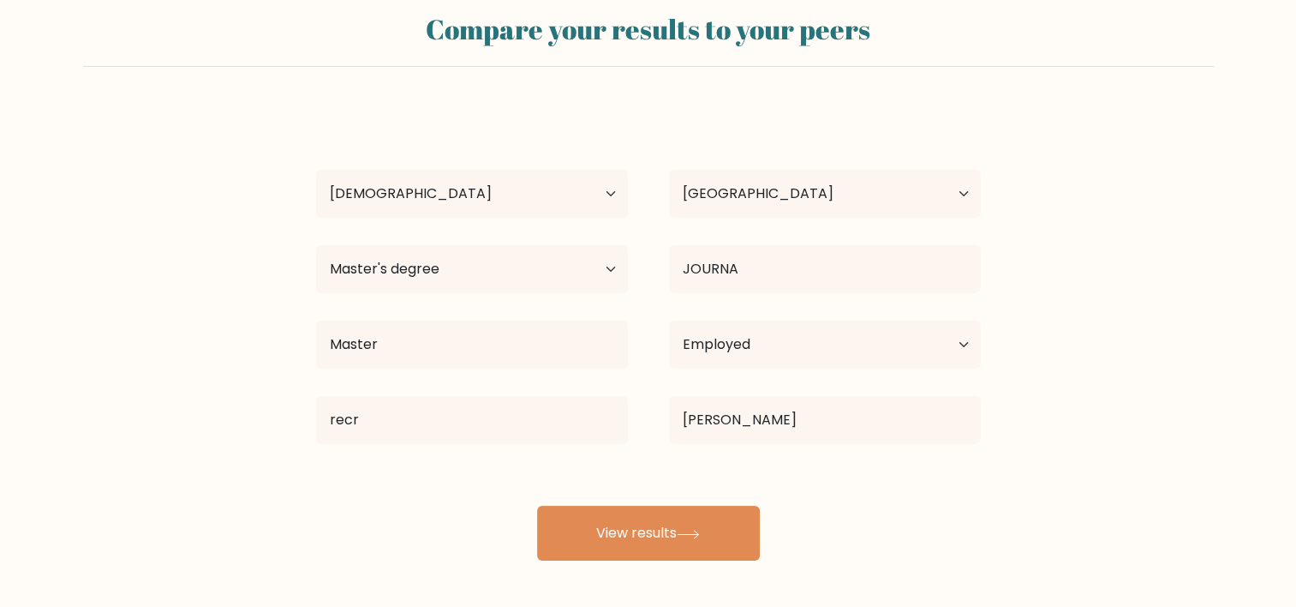
click at [737, 466] on div "eva eschu Age Under 18 years old 18-24 years old 25-34 years old 35-44 years ol…" at bounding box center [648, 334] width 685 height 452
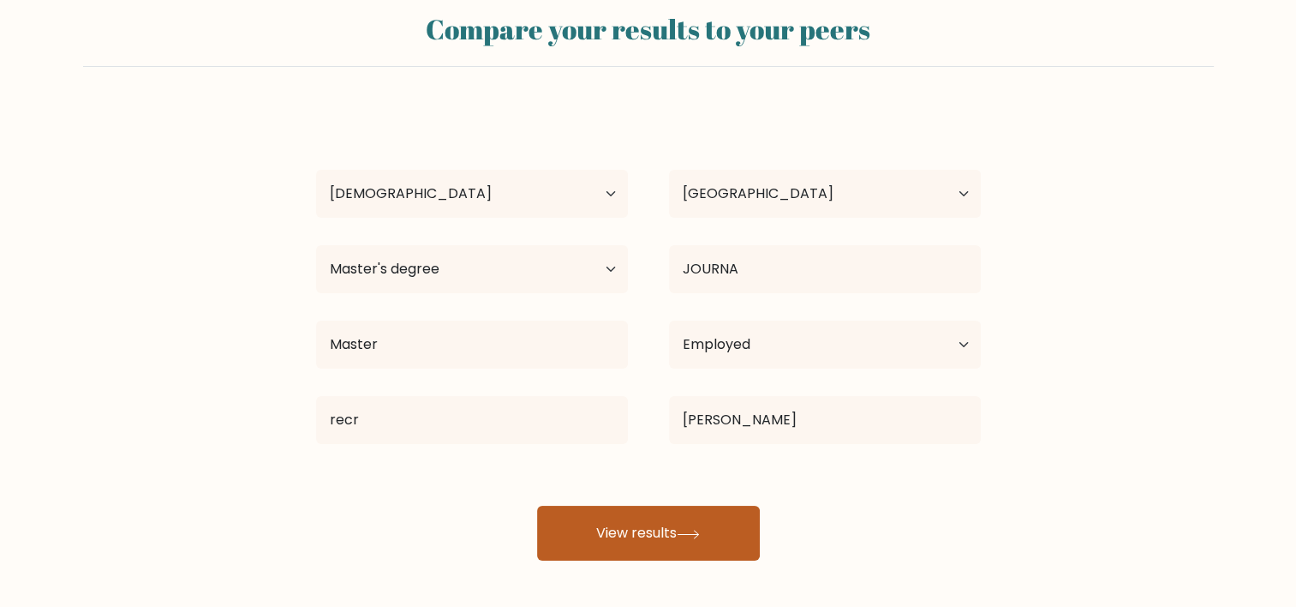
click at [641, 538] on button "View results" at bounding box center [648, 532] width 223 height 55
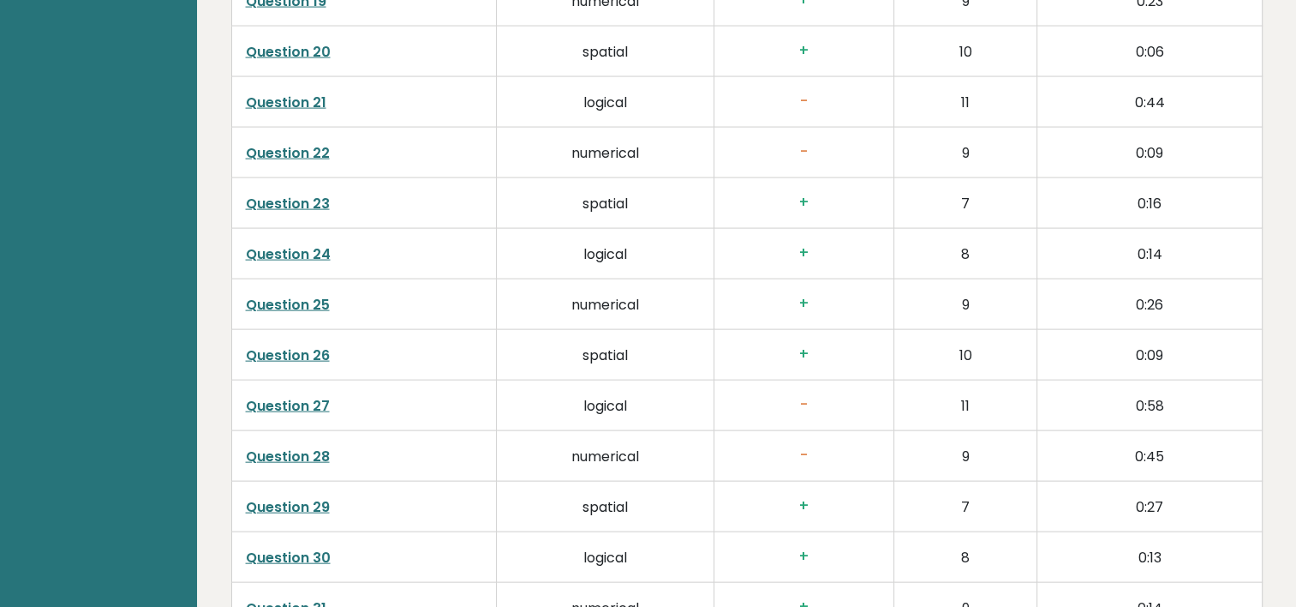
scroll to position [3676, 0]
